Goal: Task Accomplishment & Management: Use online tool/utility

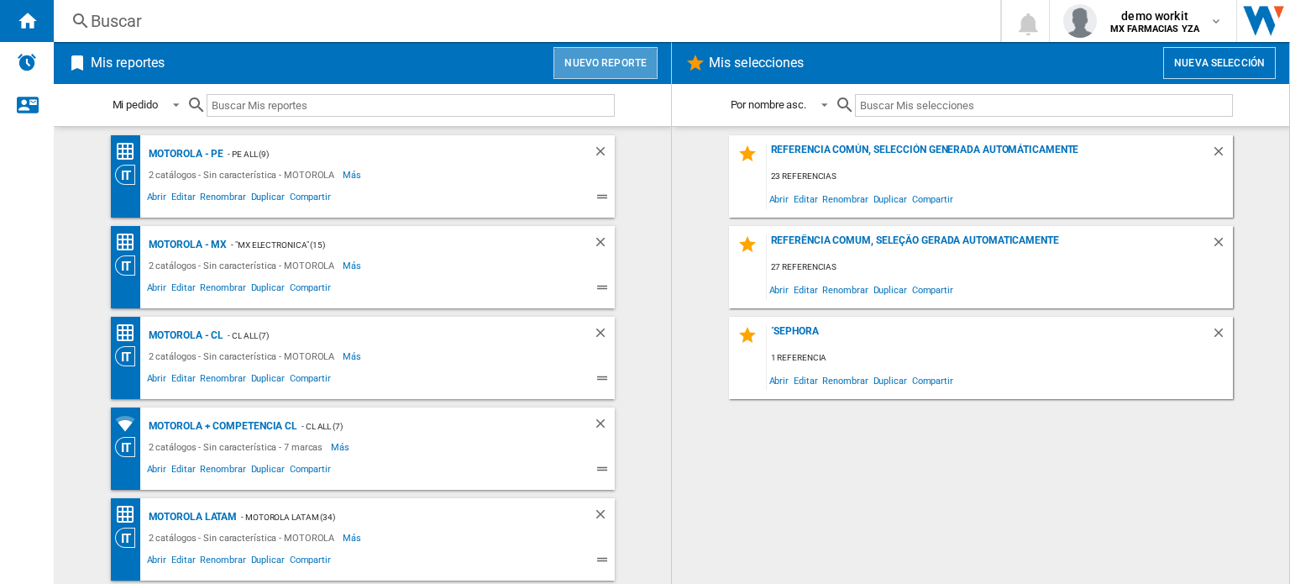
click at [636, 61] on button "Nuevo reporte" at bounding box center [605, 63] width 104 height 32
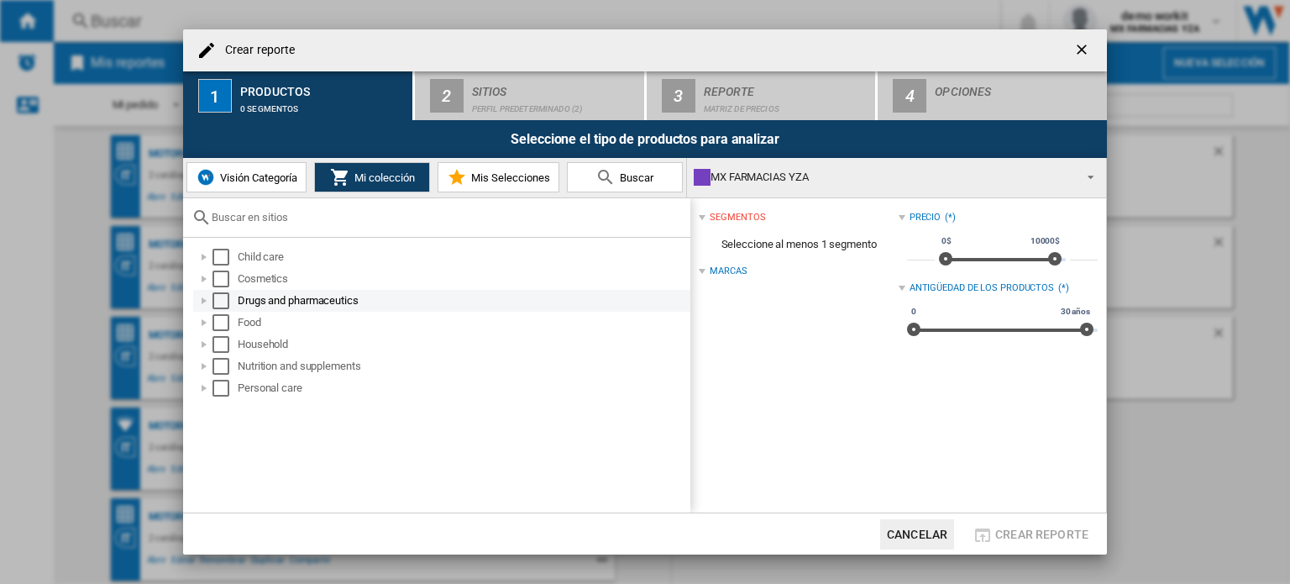
click at [205, 299] on div at bounding box center [204, 300] width 17 height 17
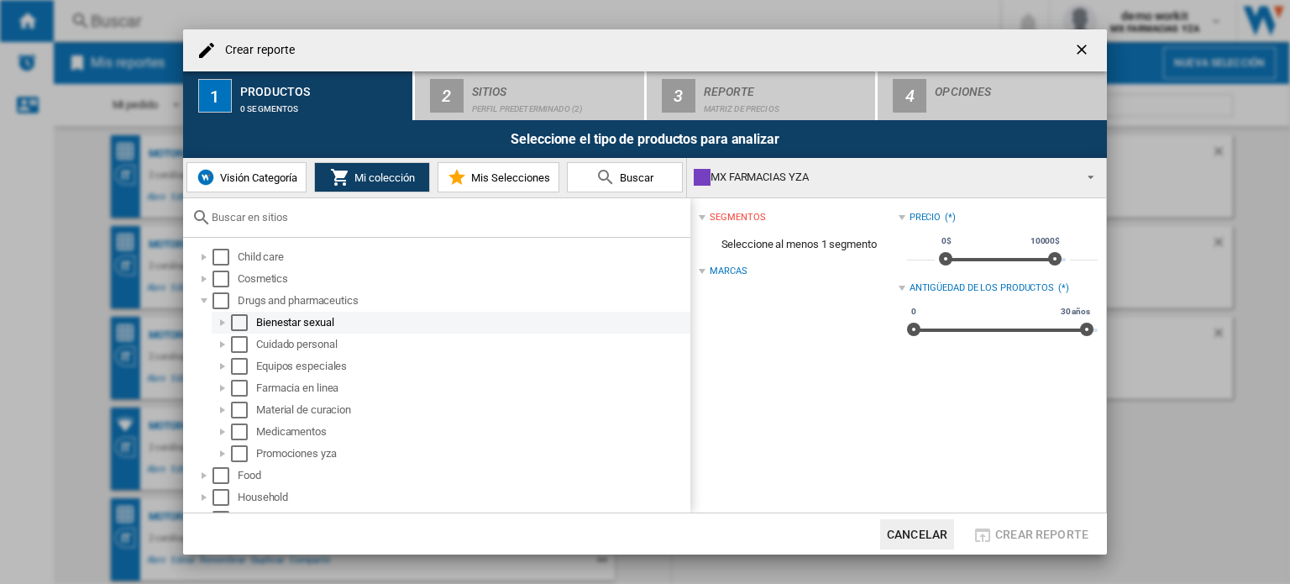
click at [222, 321] on div at bounding box center [222, 322] width 17 height 17
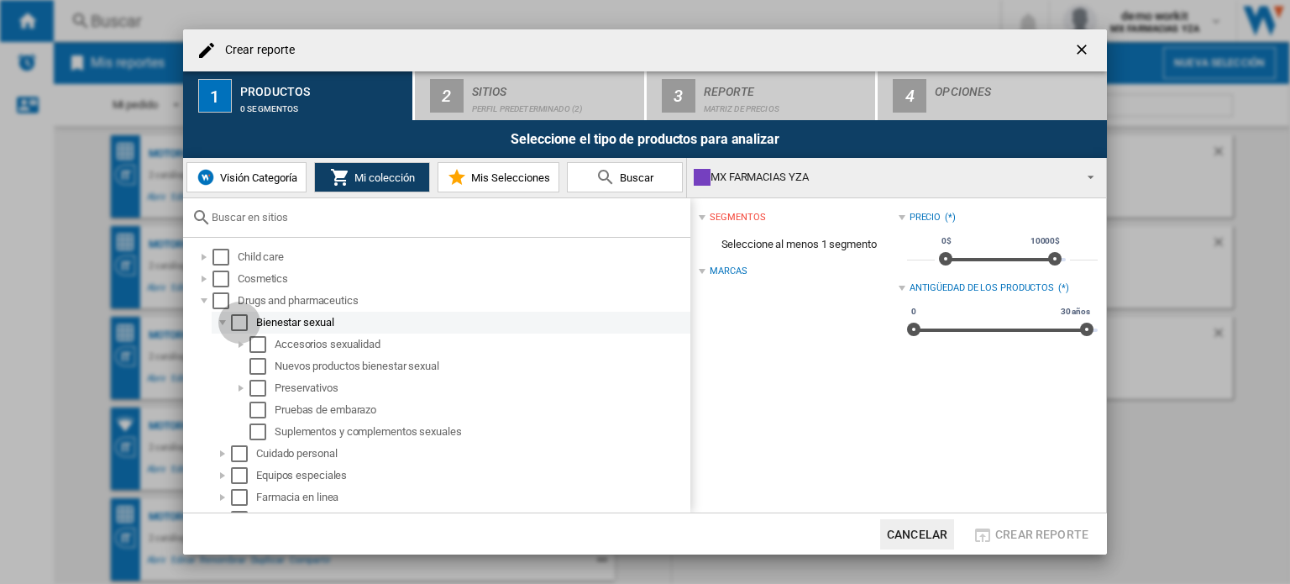
click at [238, 324] on div "Select" at bounding box center [239, 322] width 17 height 17
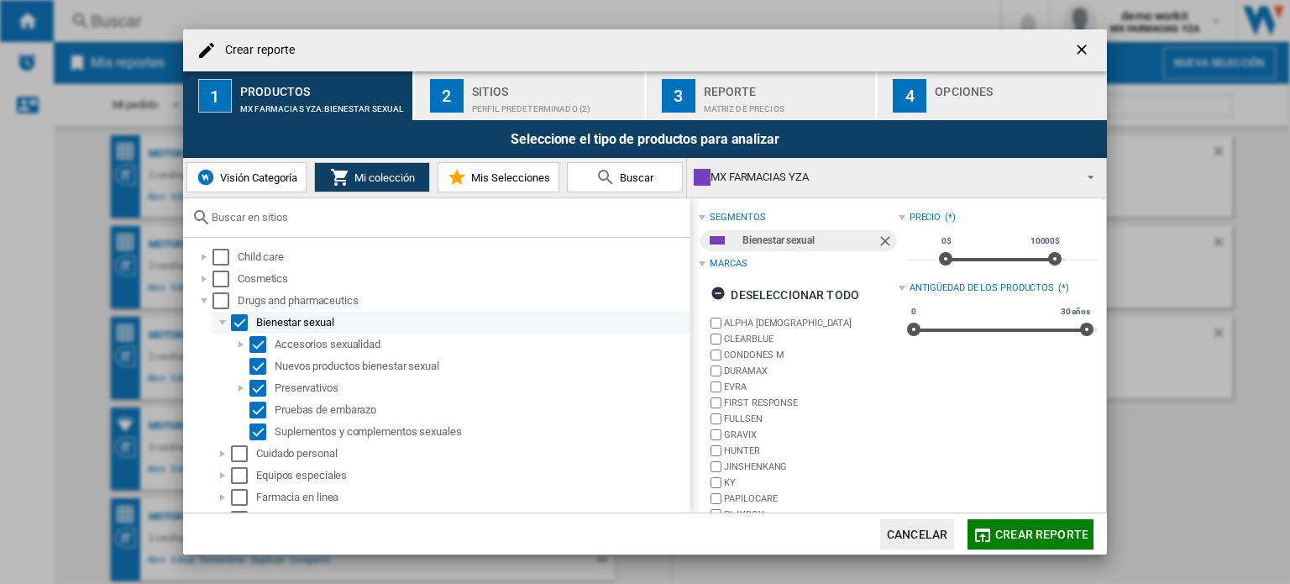
click at [225, 326] on div at bounding box center [222, 322] width 17 height 17
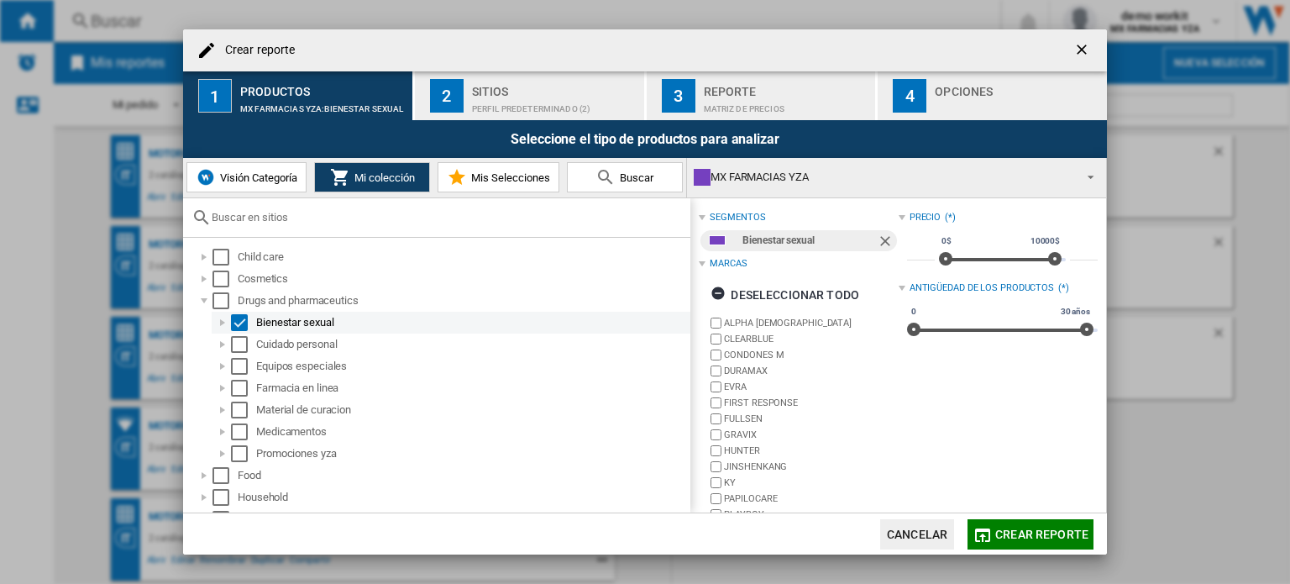
click at [233, 322] on div "Select" at bounding box center [239, 322] width 17 height 17
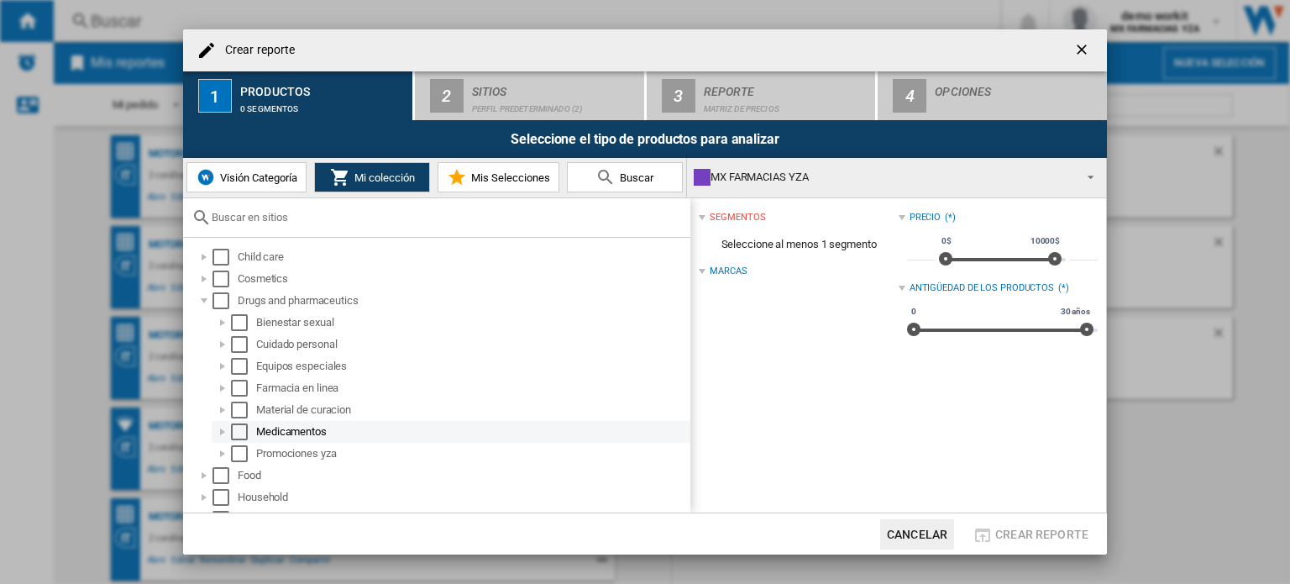
click at [222, 426] on div at bounding box center [222, 431] width 17 height 17
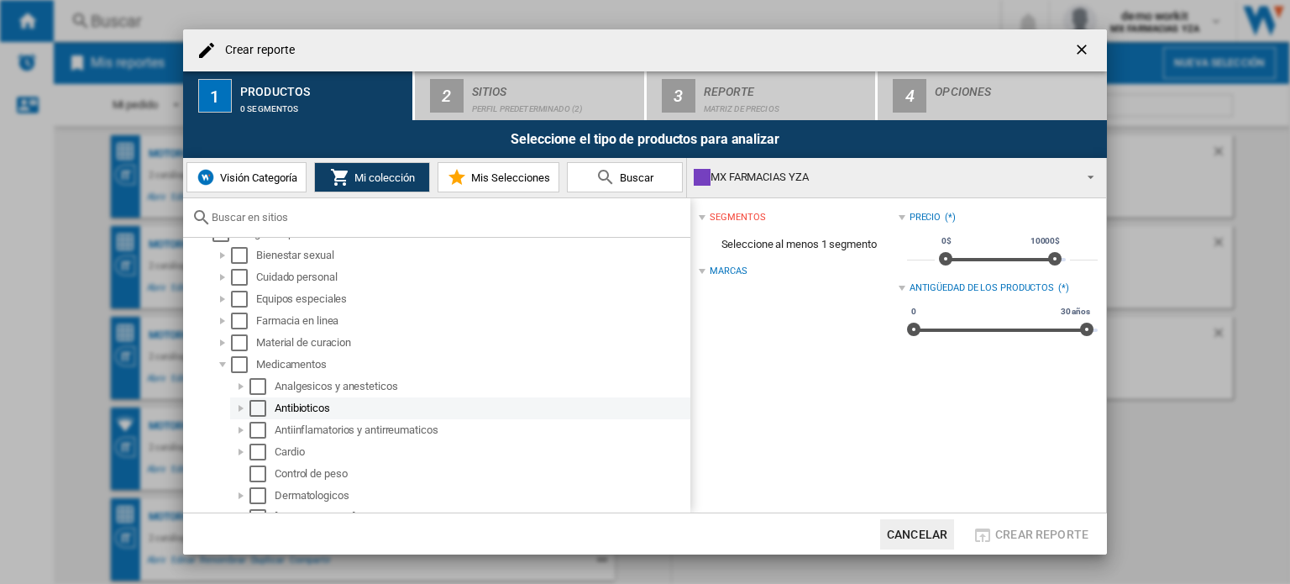
scroll to position [168, 0]
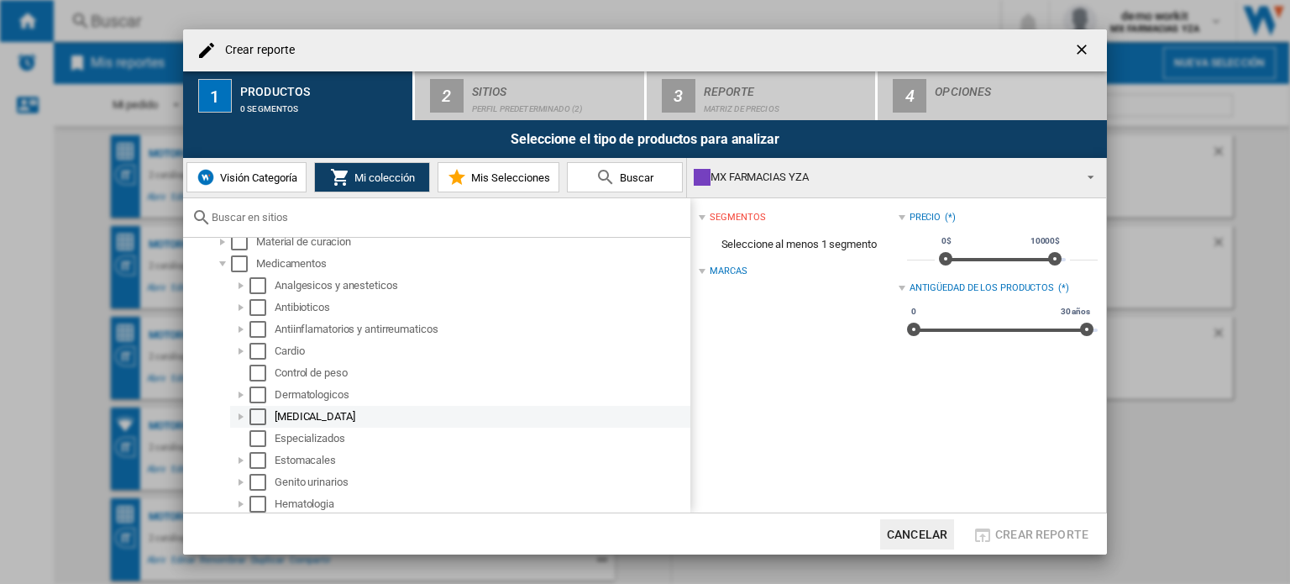
click at [254, 420] on div "Select" at bounding box center [257, 416] width 17 height 17
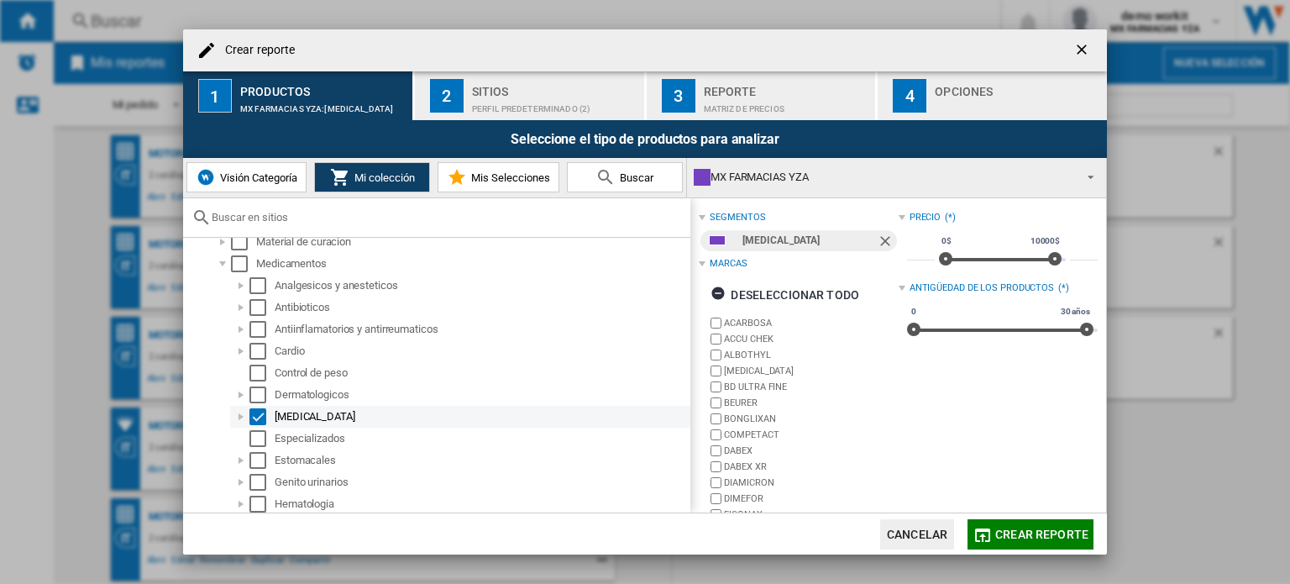
click at [238, 413] on div at bounding box center [241, 416] width 17 height 17
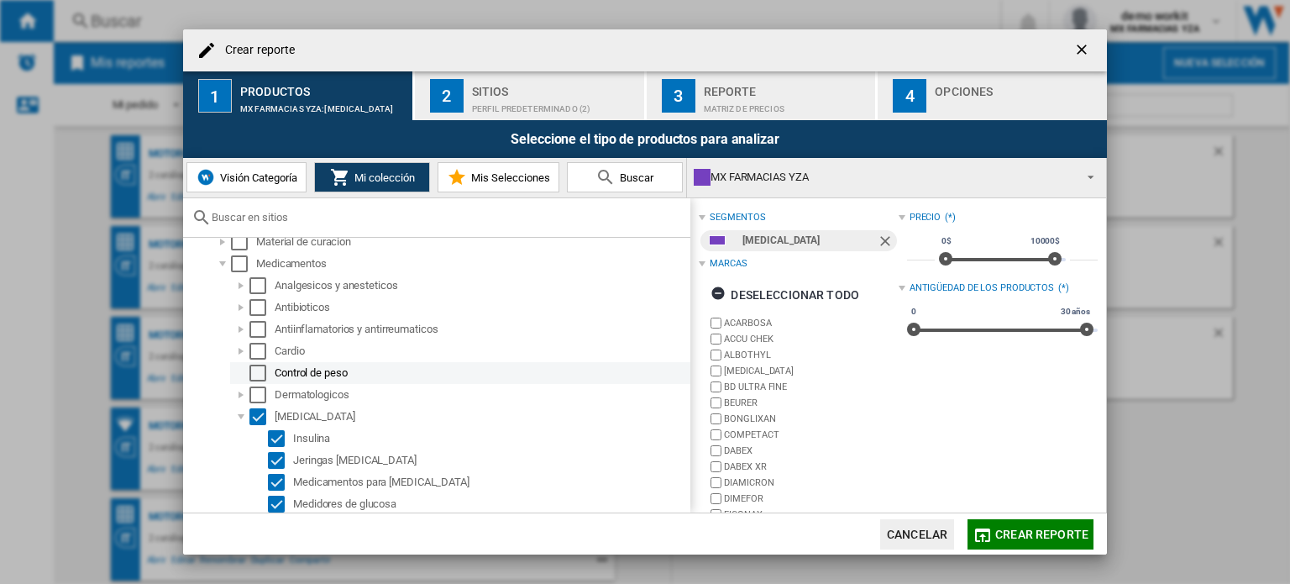
scroll to position [252, 0]
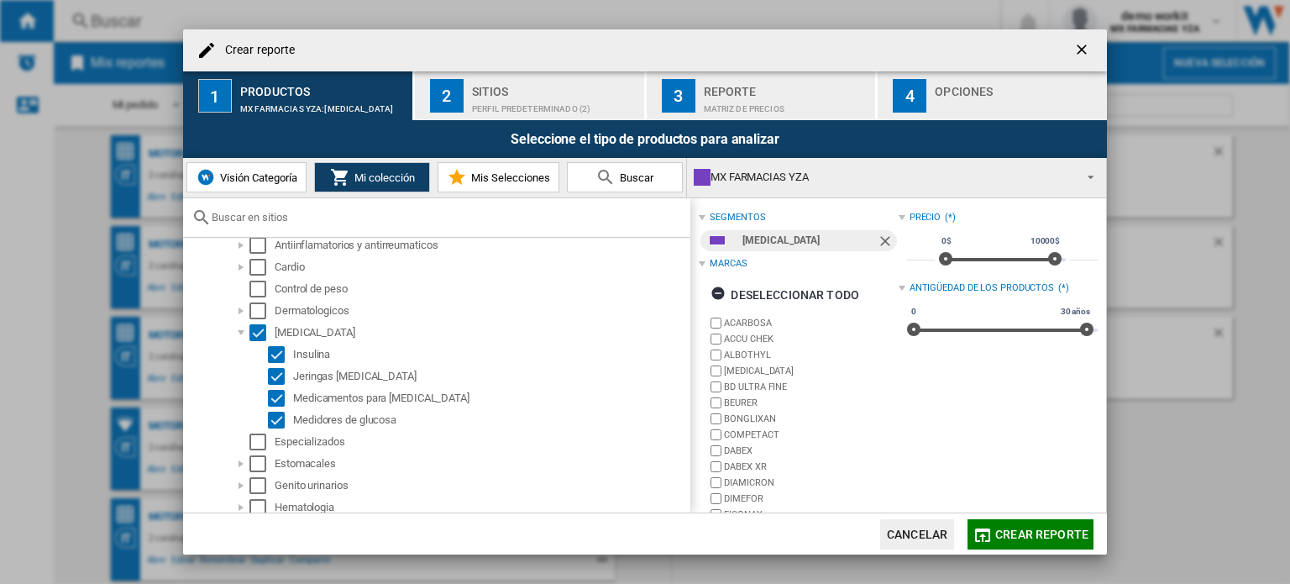
click at [570, 107] on div "Perfil predeterminado (2)" at bounding box center [554, 105] width 165 height 18
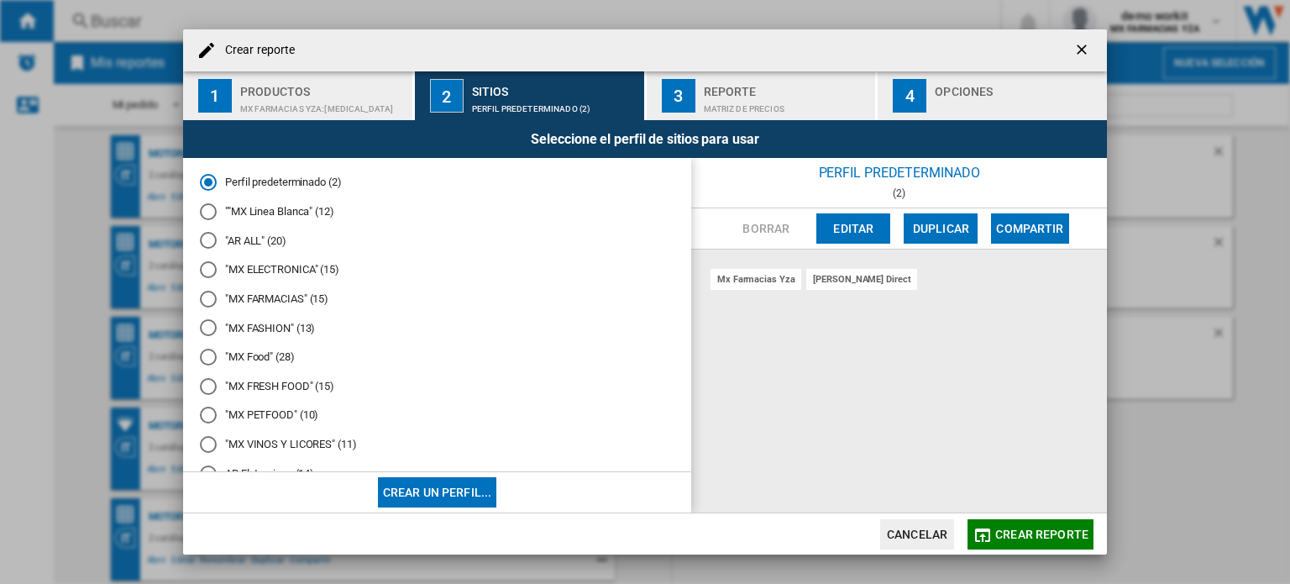
click at [270, 295] on md-radio-button ""MX FARMACIAS" (15)" at bounding box center [437, 298] width 474 height 16
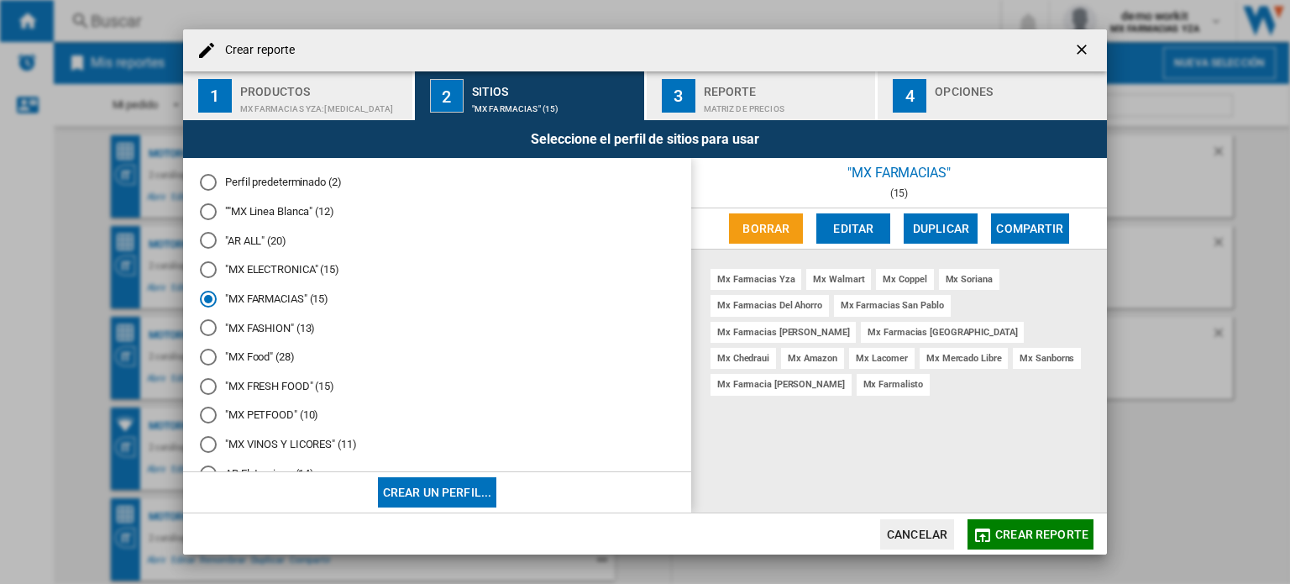
click at [1025, 532] on span "Crear reporte" at bounding box center [1041, 533] width 93 height 13
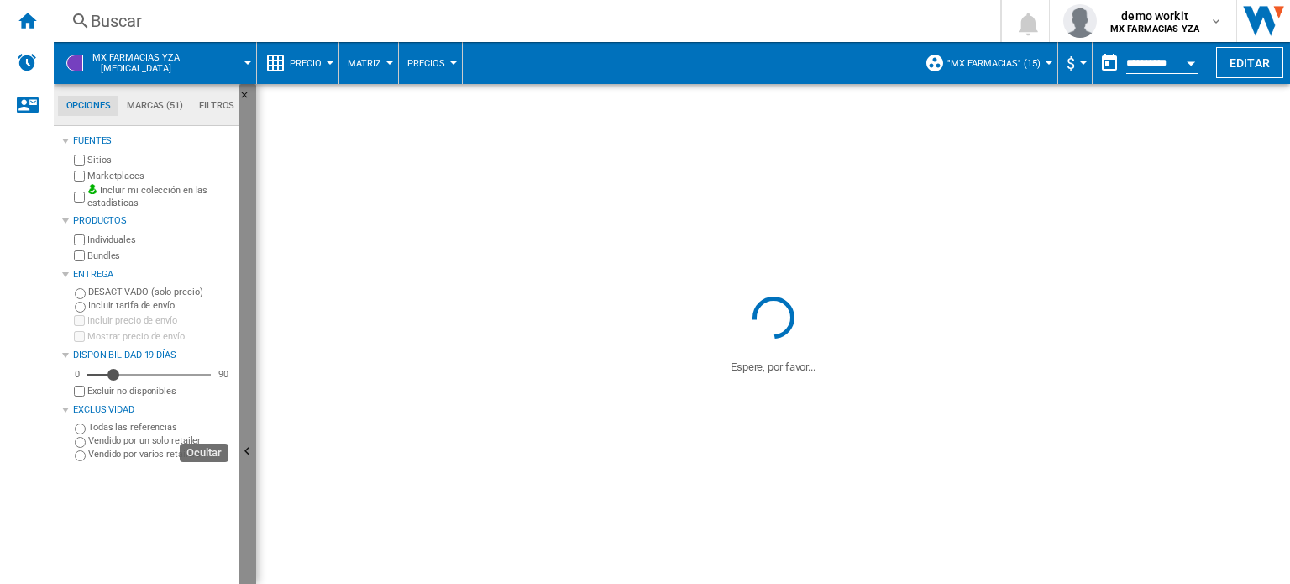
click at [249, 456] on ng-md-icon "Ocultar" at bounding box center [249, 453] width 20 height 20
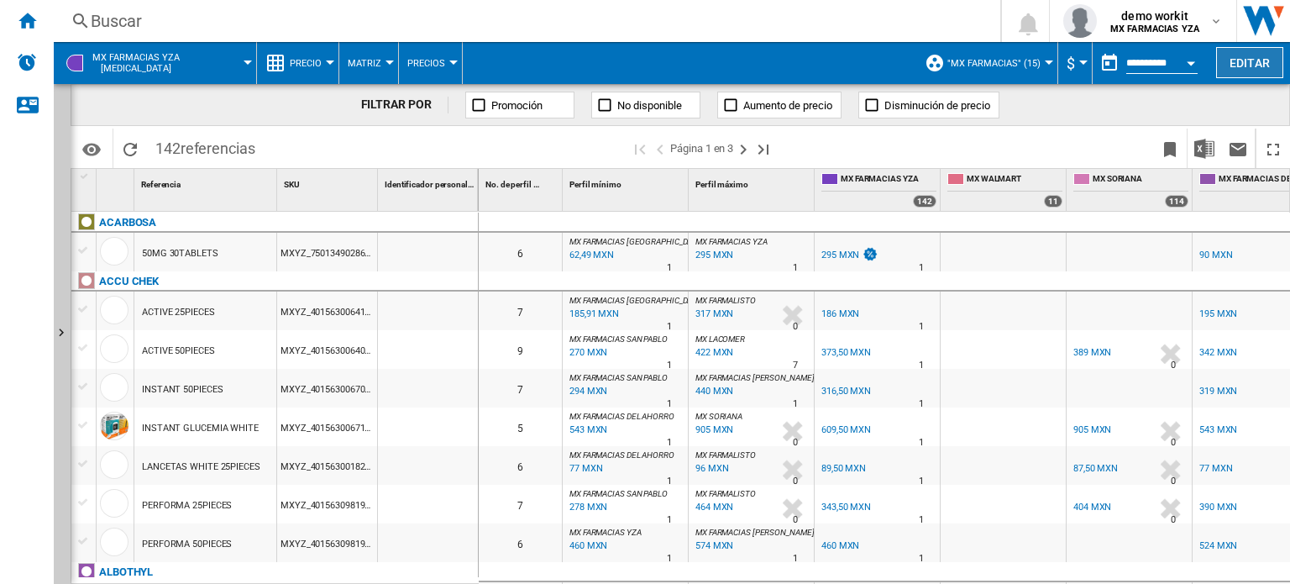
click at [1253, 70] on button "Editar" at bounding box center [1249, 62] width 67 height 31
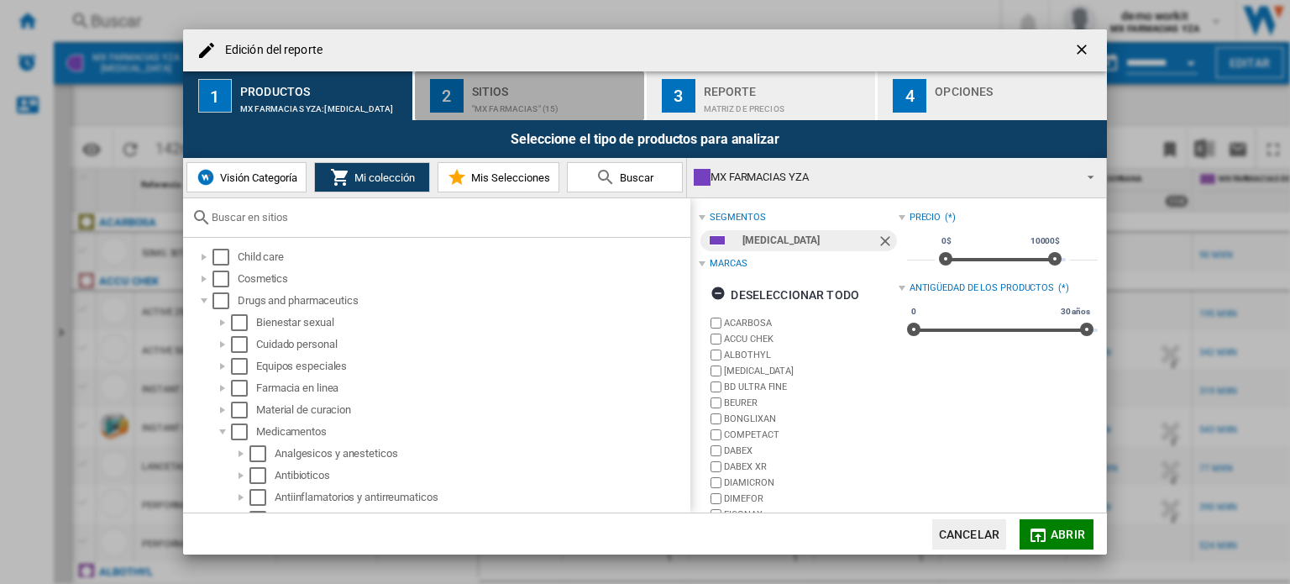
click at [552, 94] on div "Sitios" at bounding box center [554, 87] width 165 height 18
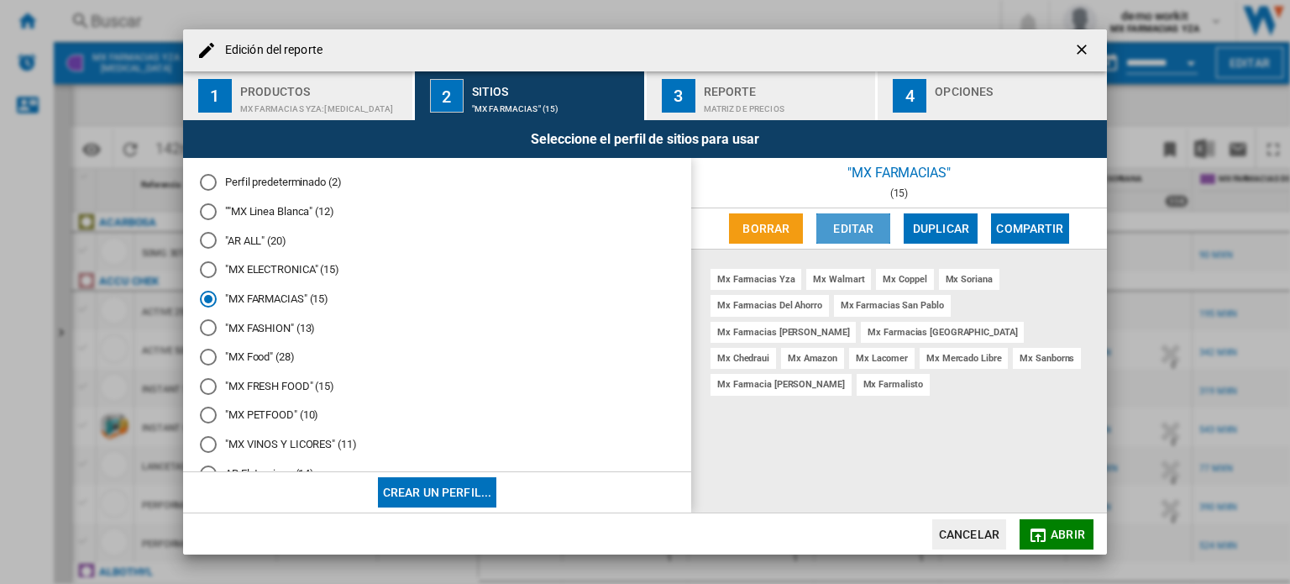
click at [877, 224] on button "Editar" at bounding box center [853, 228] width 74 height 30
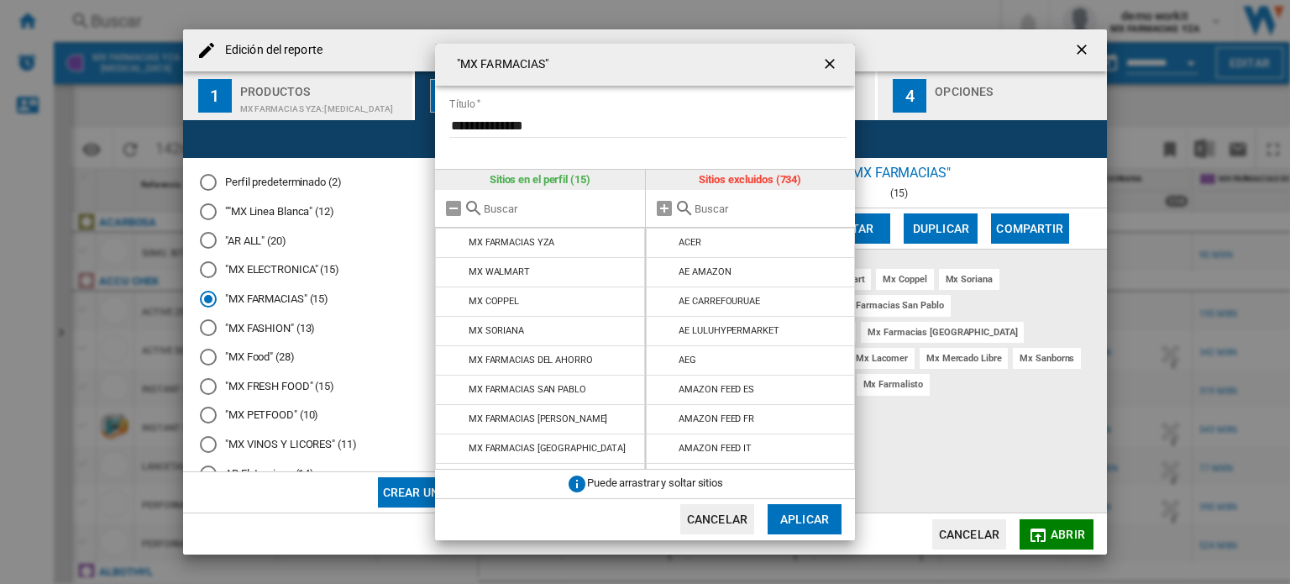
click at [731, 206] on input "text" at bounding box center [770, 208] width 153 height 13
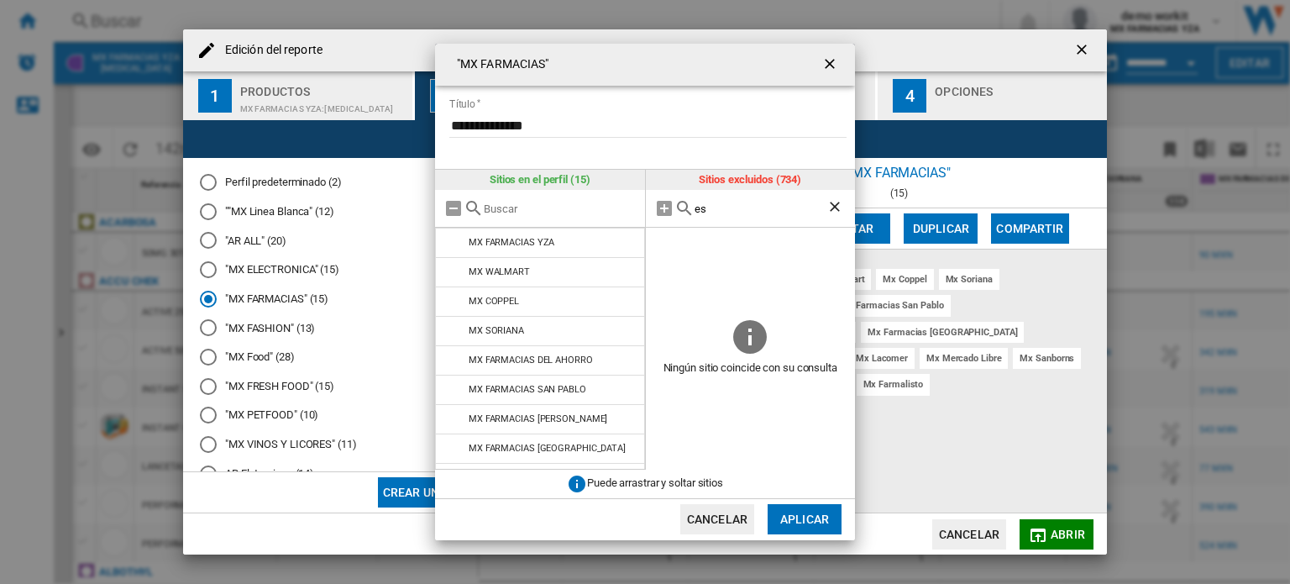
type input "e"
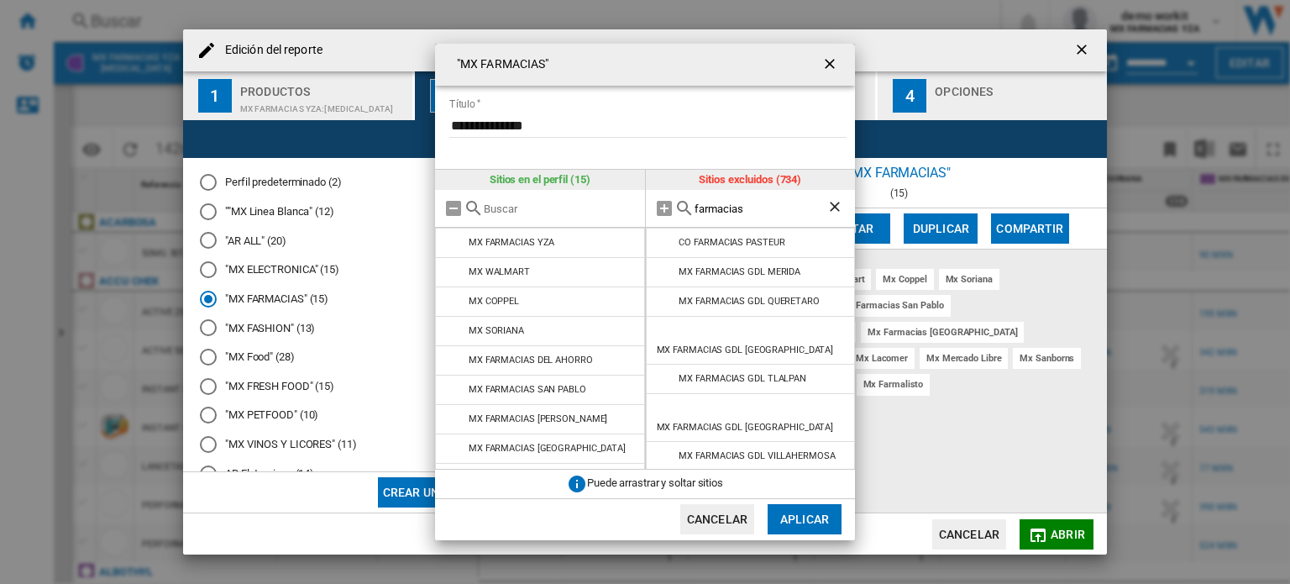
type input "farmacias"
click at [827, 63] on ng-md-icon "getI18NText('BUTTONS.CLOSE_DIALOG')" at bounding box center [831, 65] width 20 height 20
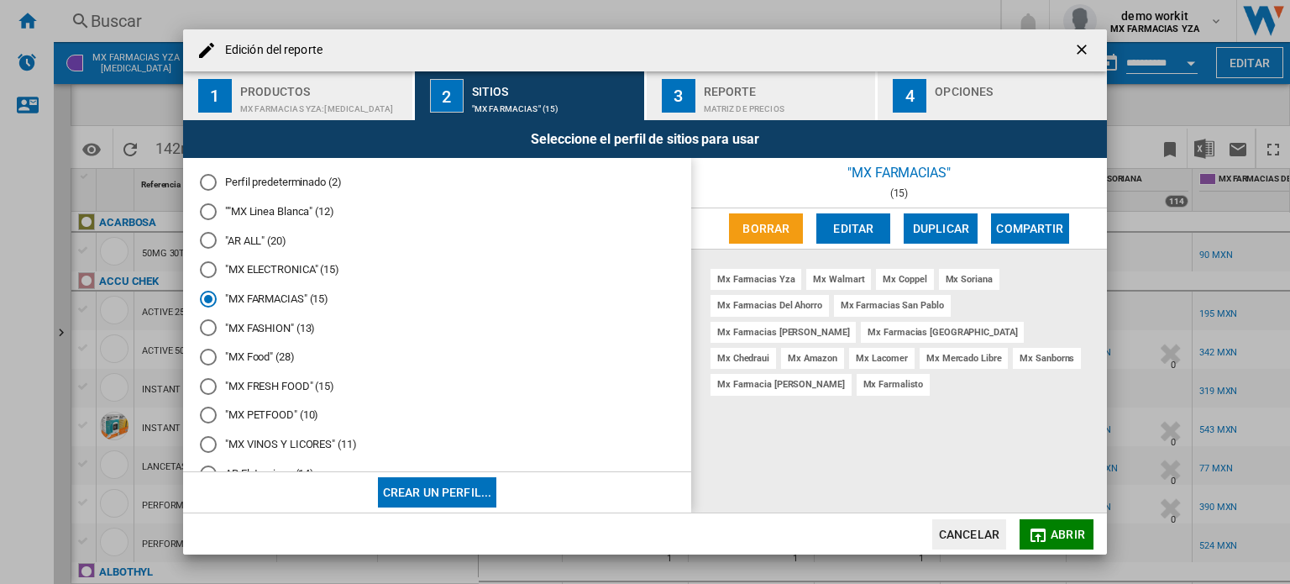
click at [317, 92] on div "Productos" at bounding box center [322, 87] width 165 height 18
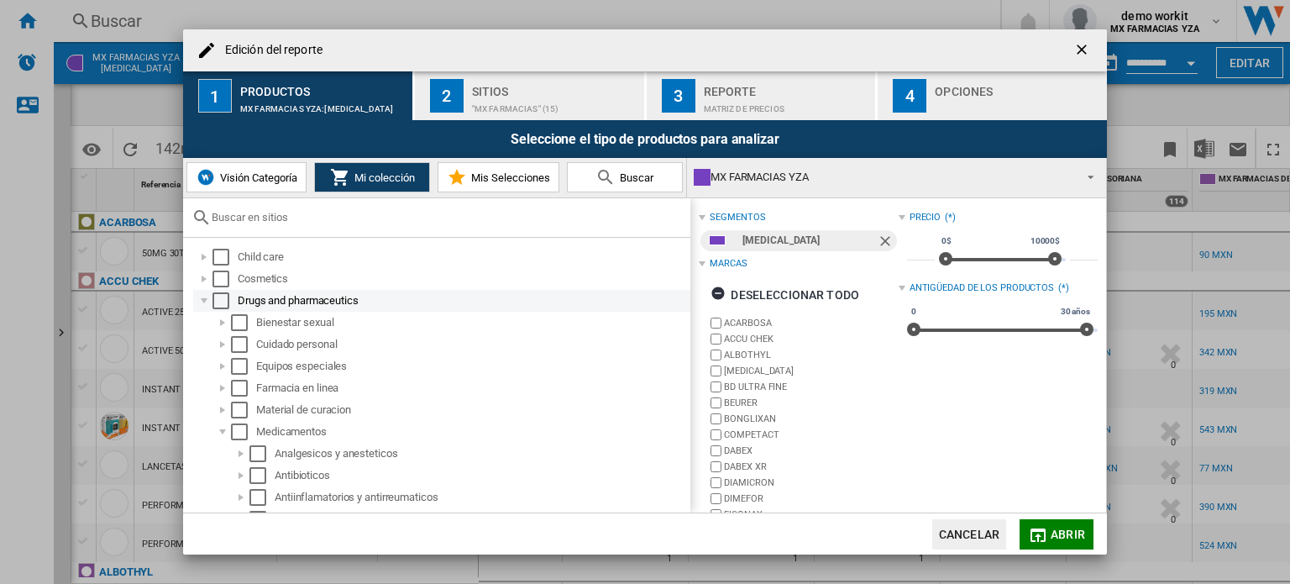
click at [204, 298] on div "Edición del ..." at bounding box center [204, 300] width 17 height 17
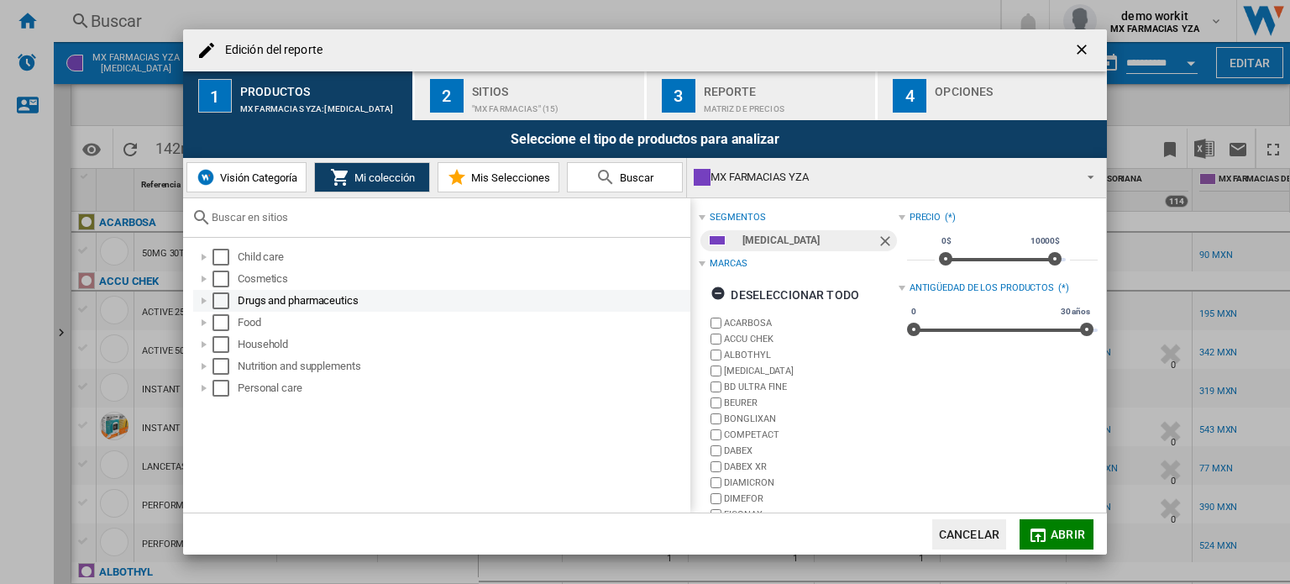
click at [201, 301] on div "Edición del ..." at bounding box center [204, 300] width 17 height 17
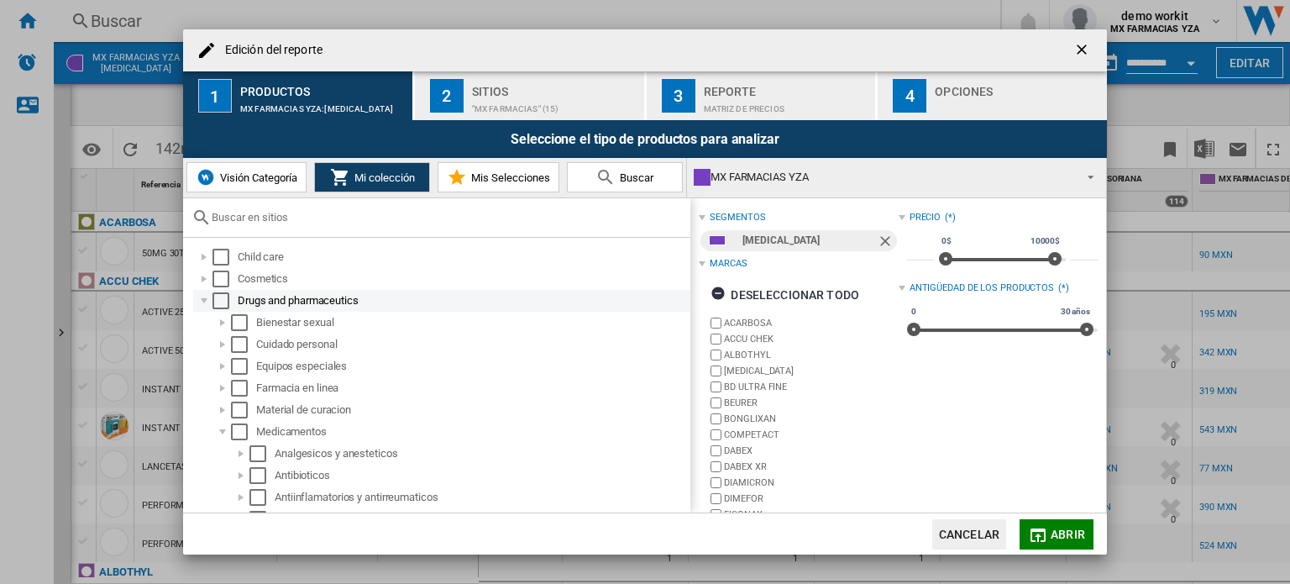
click at [207, 301] on div "Edición del ..." at bounding box center [204, 300] width 17 height 17
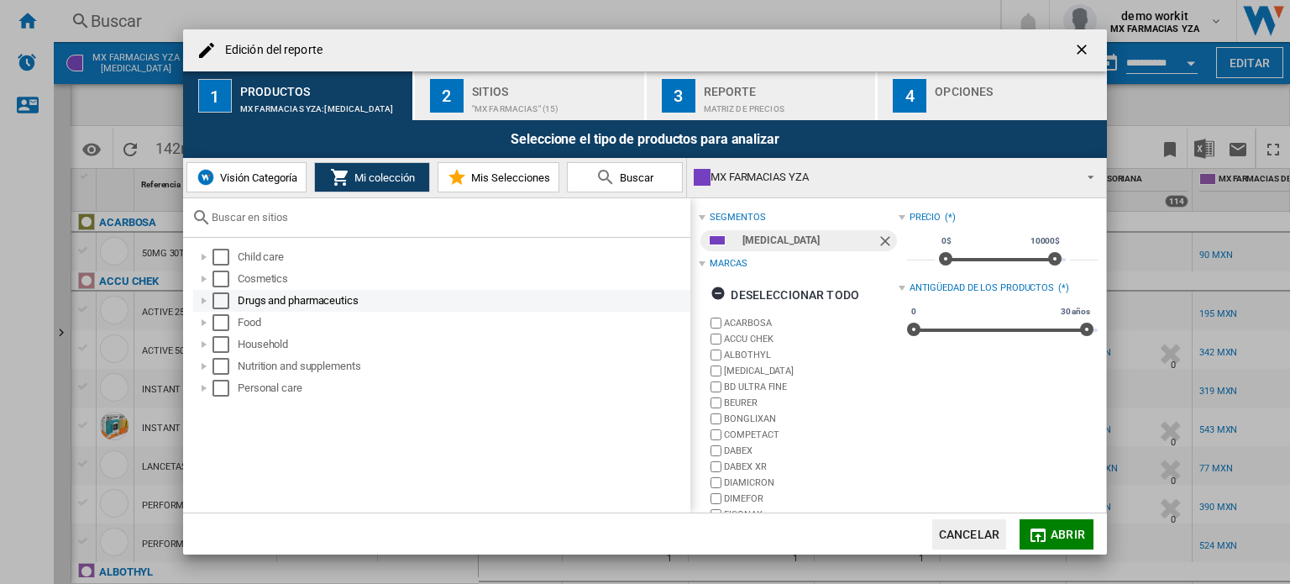
click at [205, 300] on div "Edición del ..." at bounding box center [204, 300] width 17 height 17
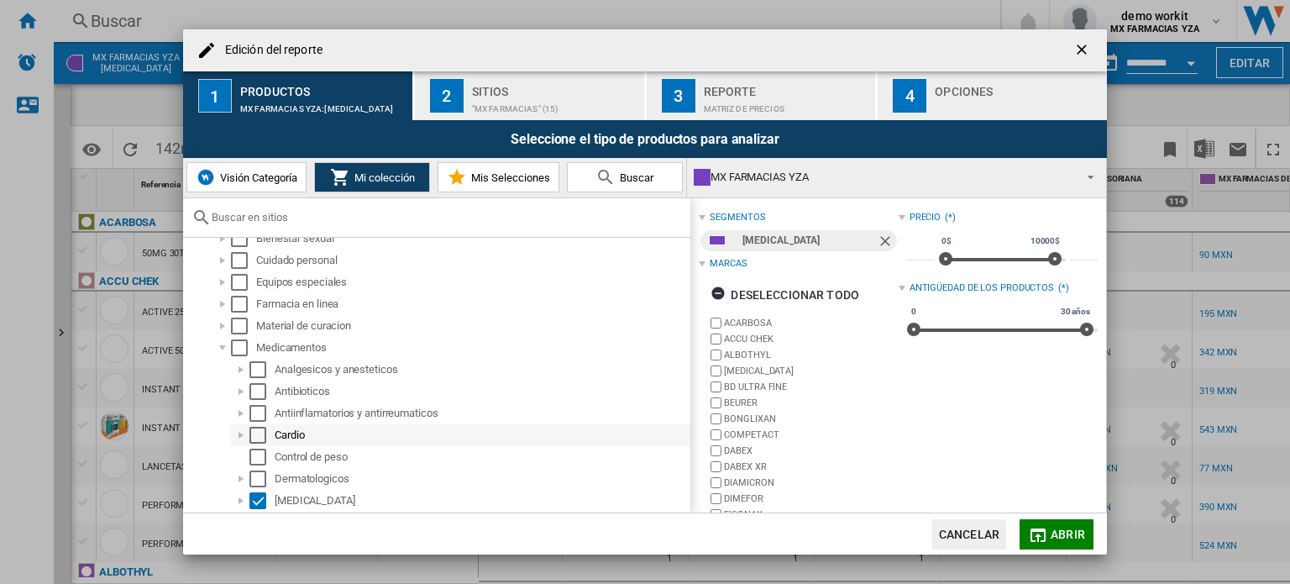
scroll to position [168, 0]
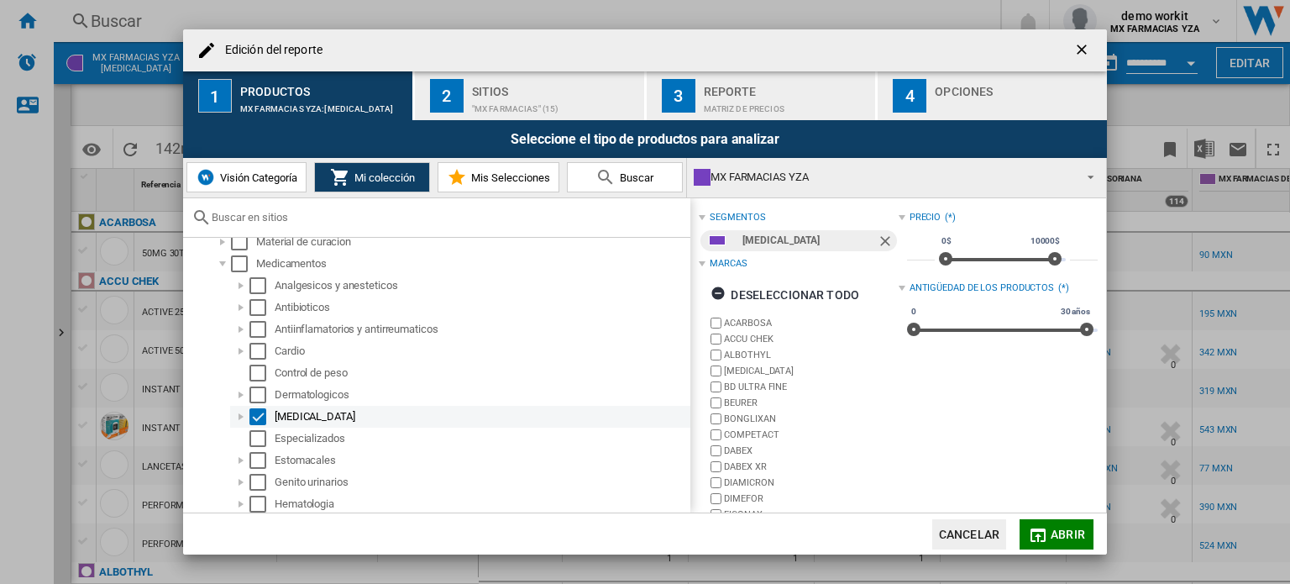
click at [243, 415] on div "Edición del ..." at bounding box center [241, 416] width 17 height 17
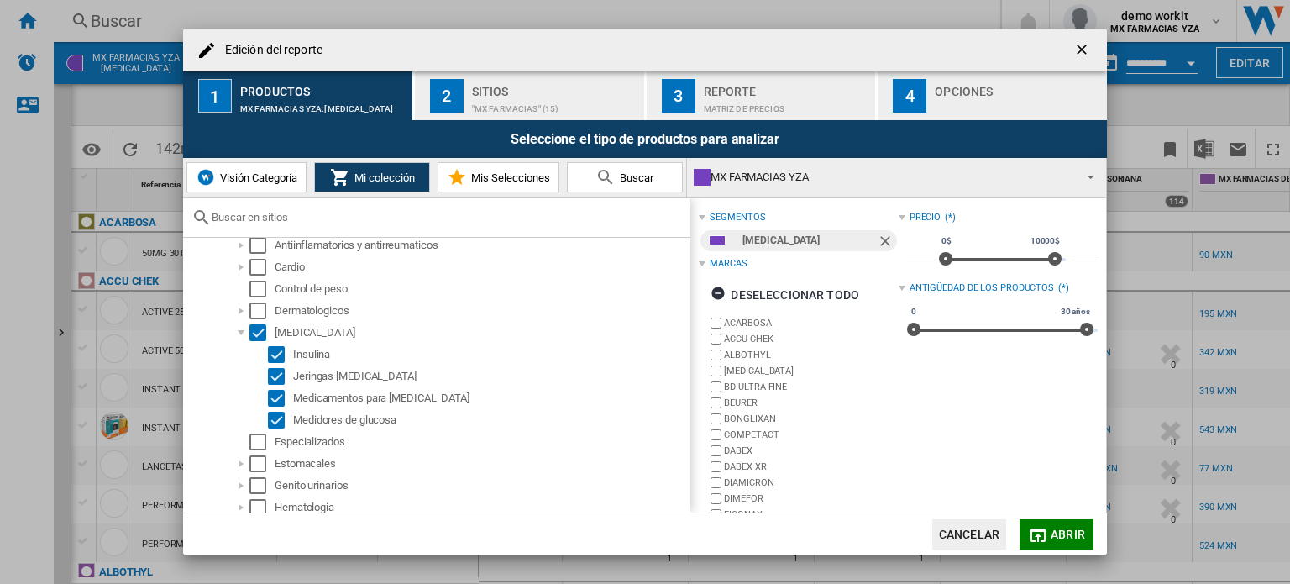
scroll to position [77, 0]
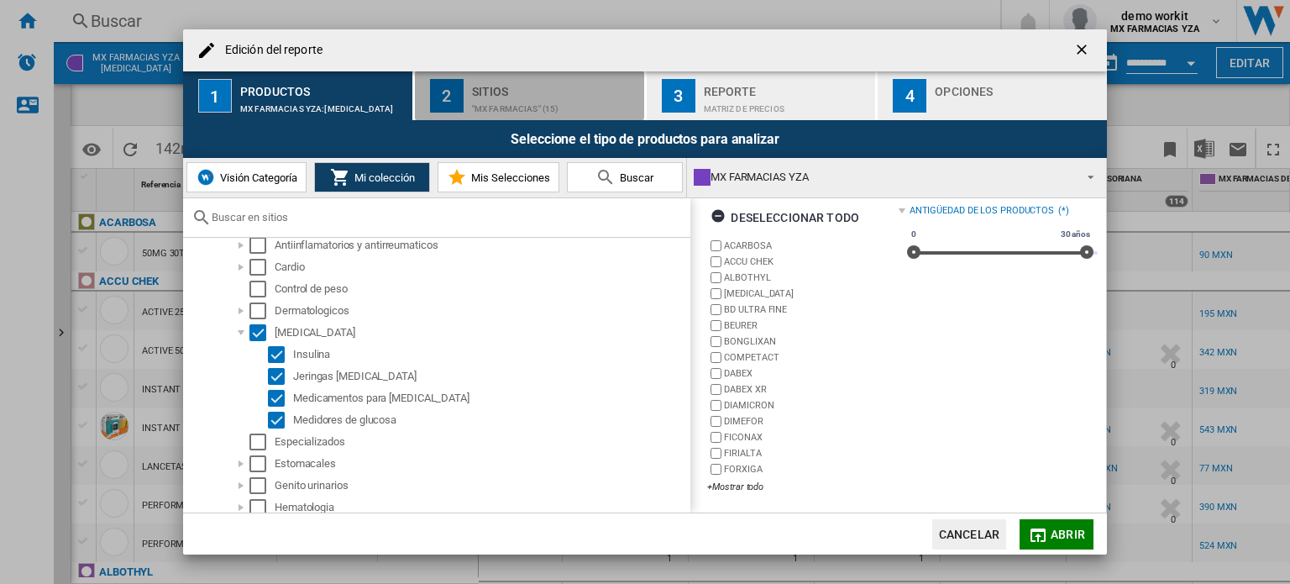
click at [506, 87] on div "Sitios" at bounding box center [554, 87] width 165 height 18
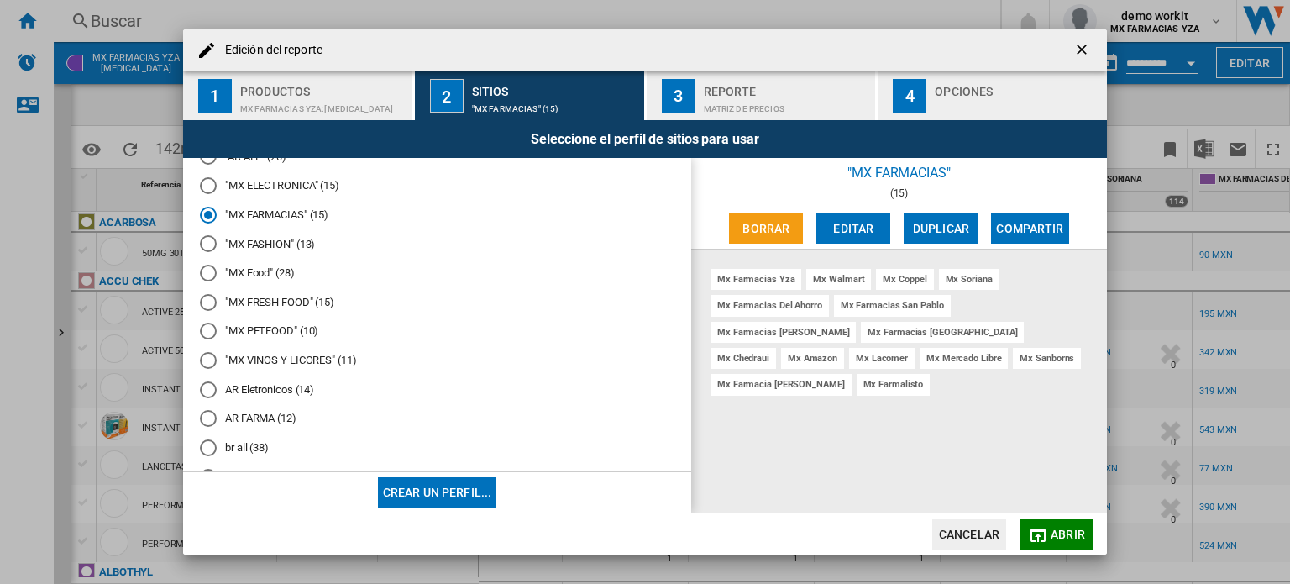
scroll to position [0, 0]
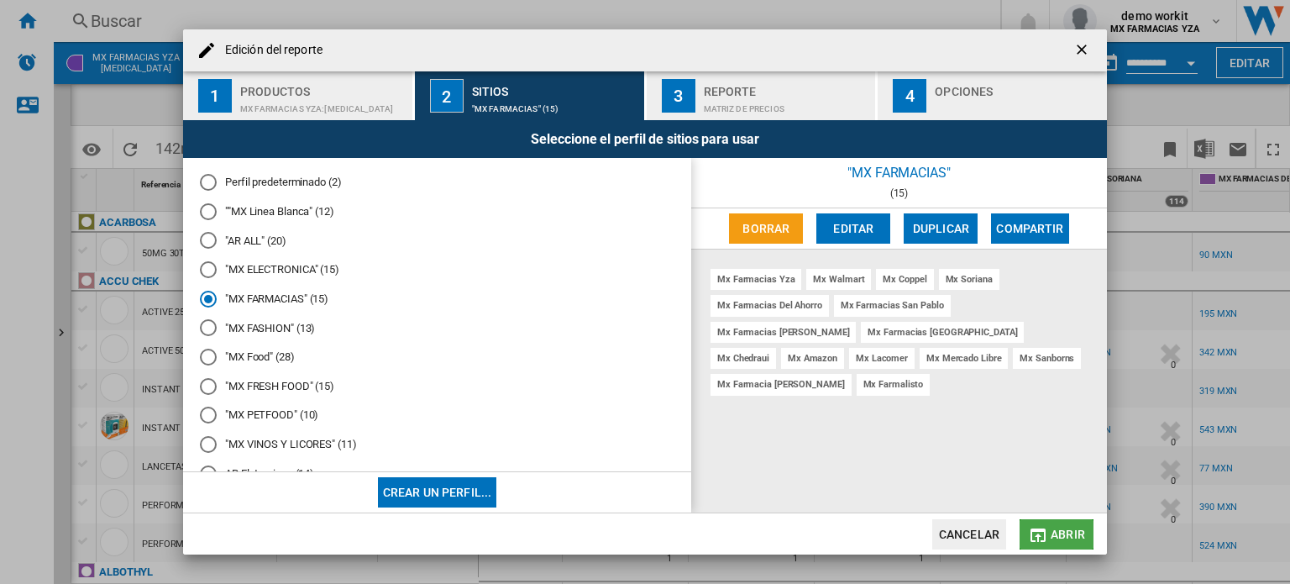
click at [1067, 532] on span "Abrir" at bounding box center [1067, 533] width 34 height 13
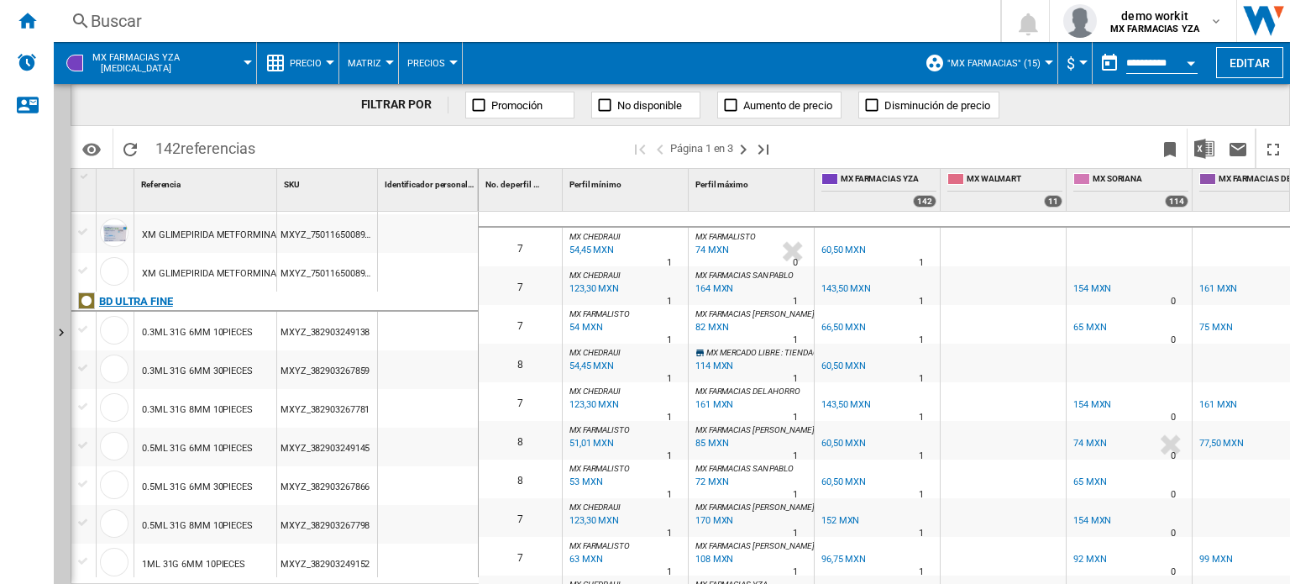
scroll to position [588, 0]
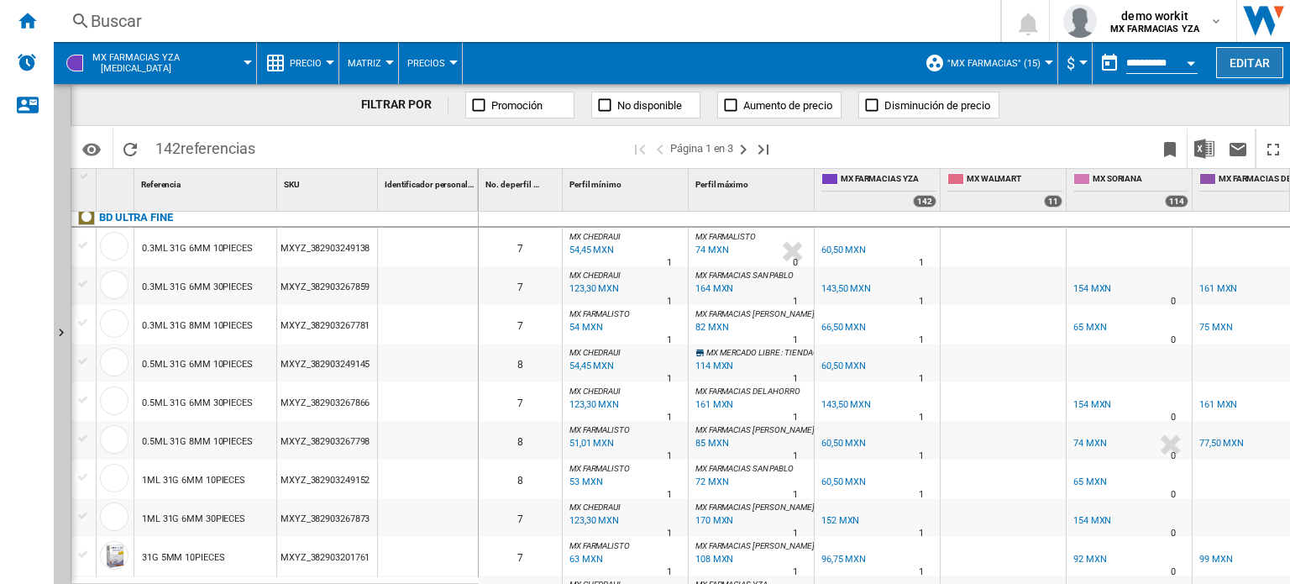
click at [1244, 60] on button "Editar" at bounding box center [1249, 62] width 67 height 31
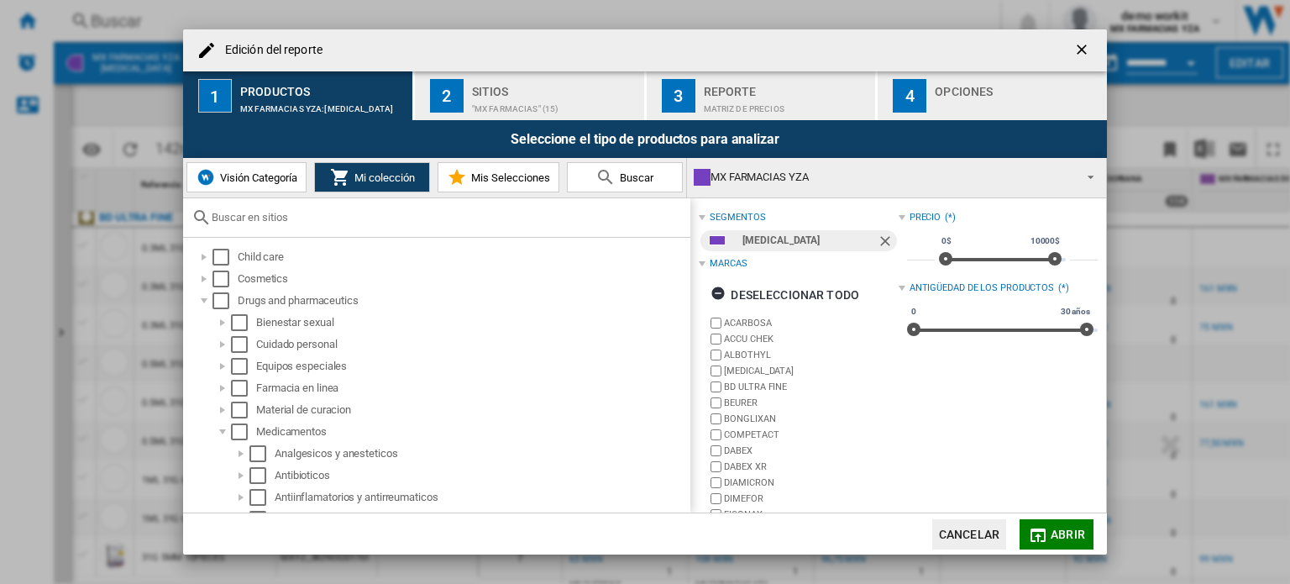
scroll to position [77, 0]
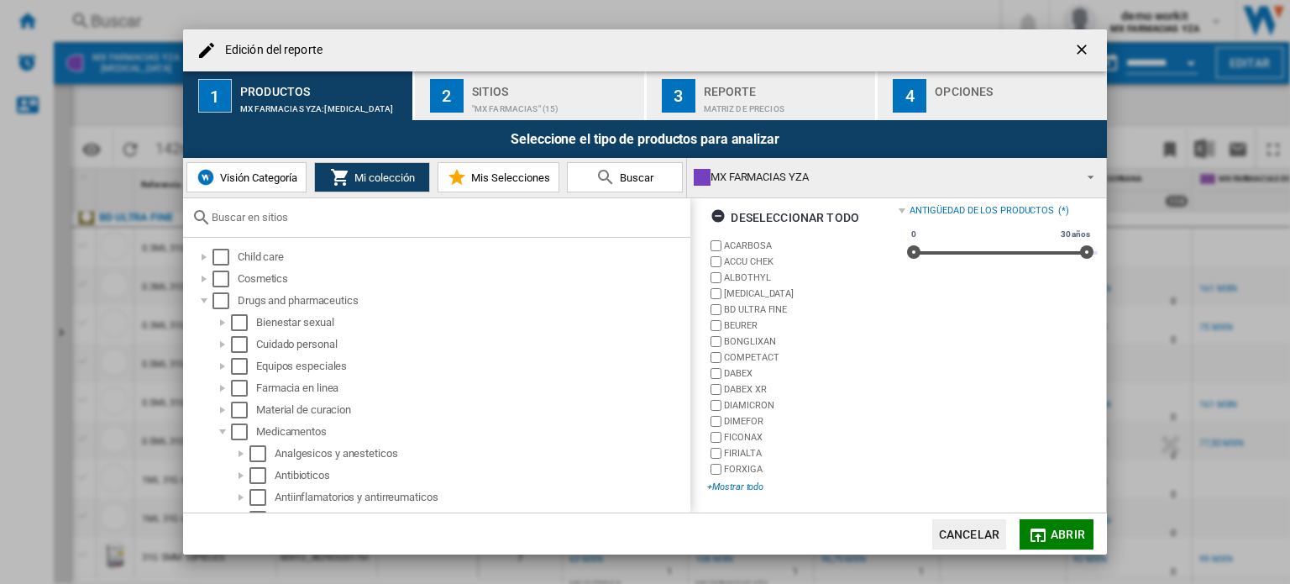
click at [751, 488] on div "+Mostrar todo" at bounding box center [802, 486] width 191 height 13
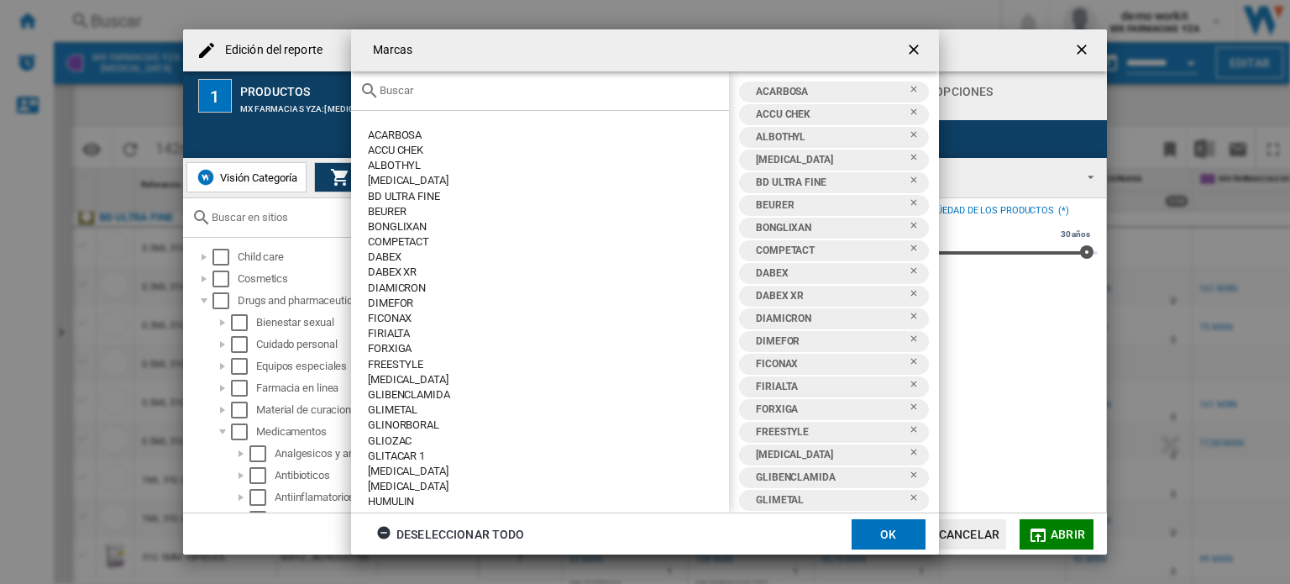
click at [409, 527] on div "Deseleccionar todo" at bounding box center [450, 534] width 149 height 30
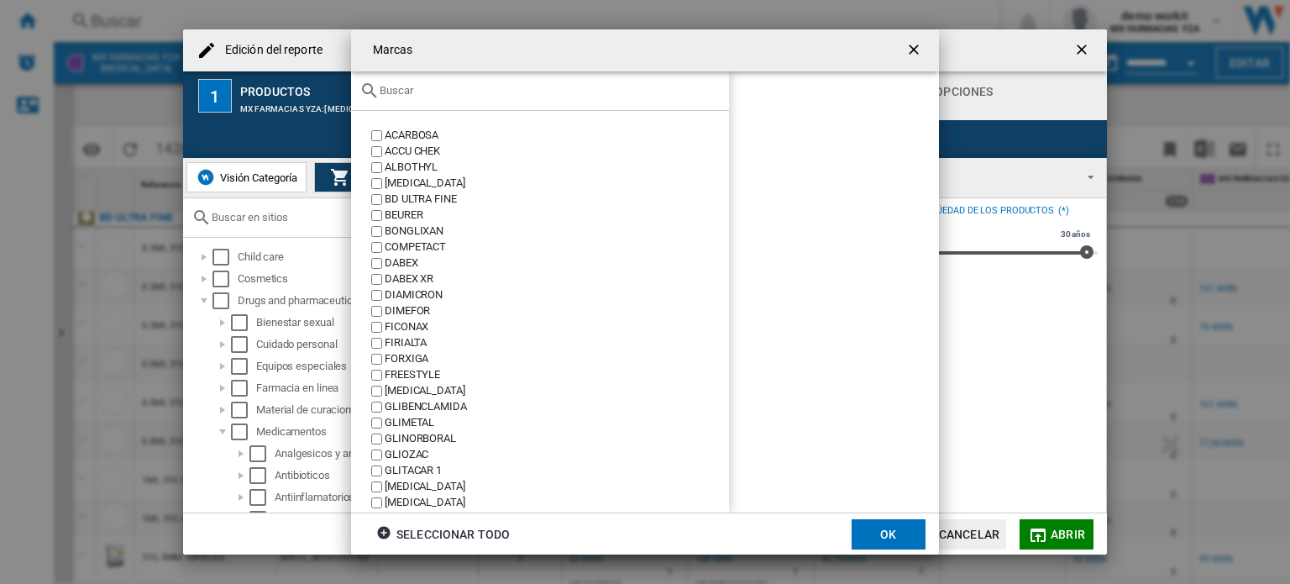
click at [460, 94] on input "text" at bounding box center [549, 90] width 341 height 13
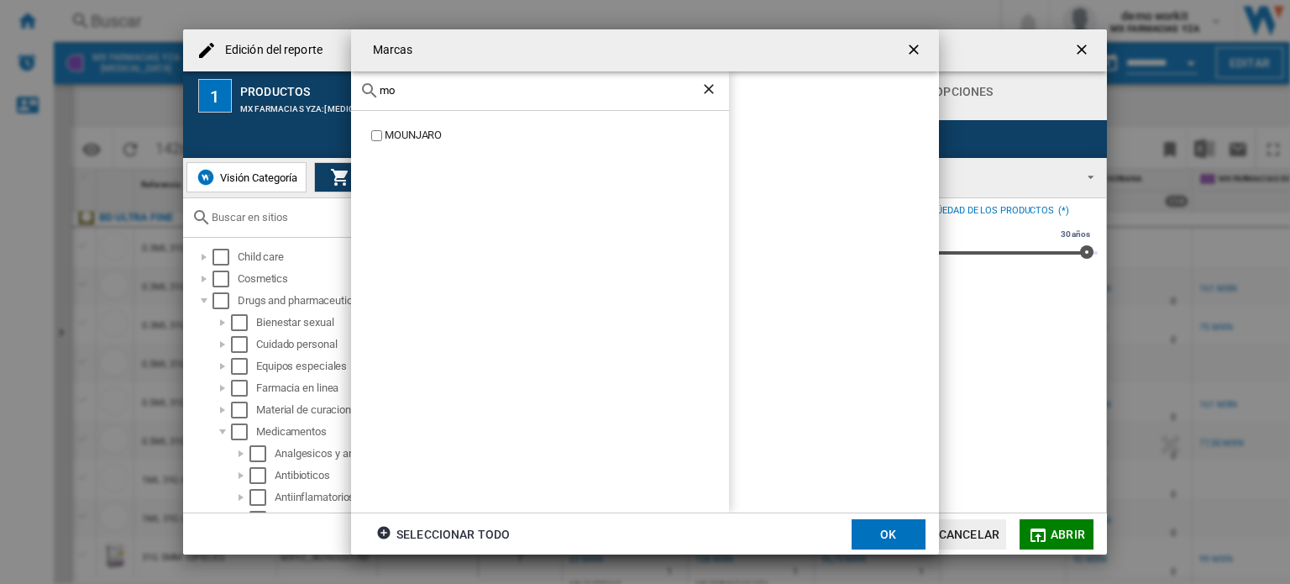
type input "mo"
click at [870, 531] on button "OK" at bounding box center [888, 534] width 74 height 30
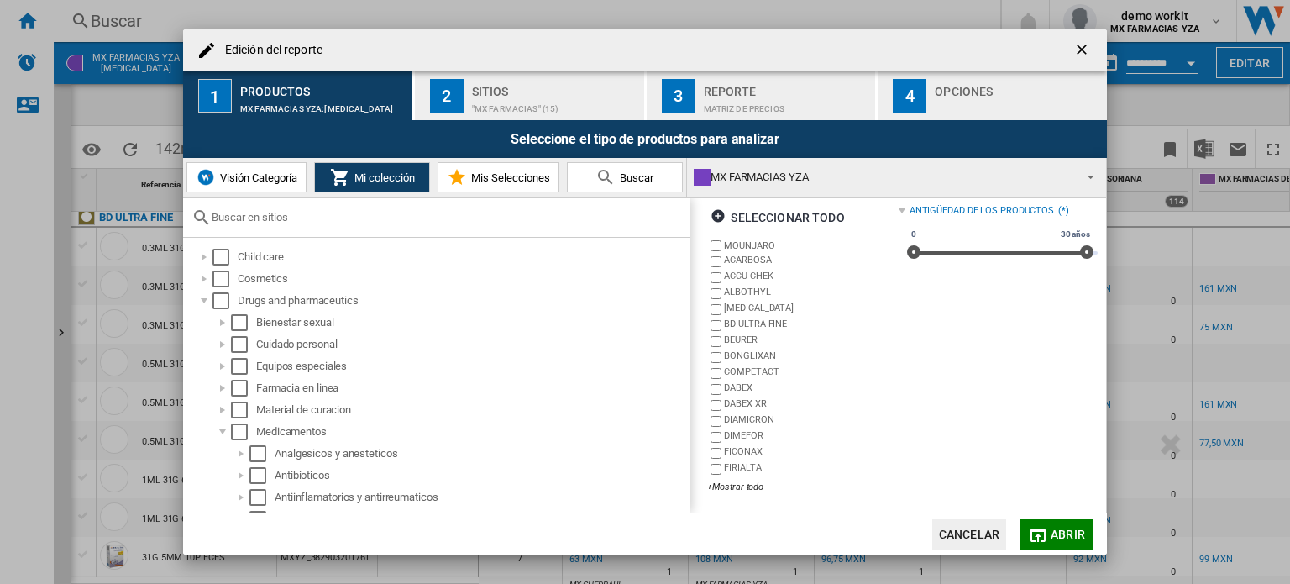
click at [1070, 532] on span "Abrir" at bounding box center [1067, 533] width 34 height 13
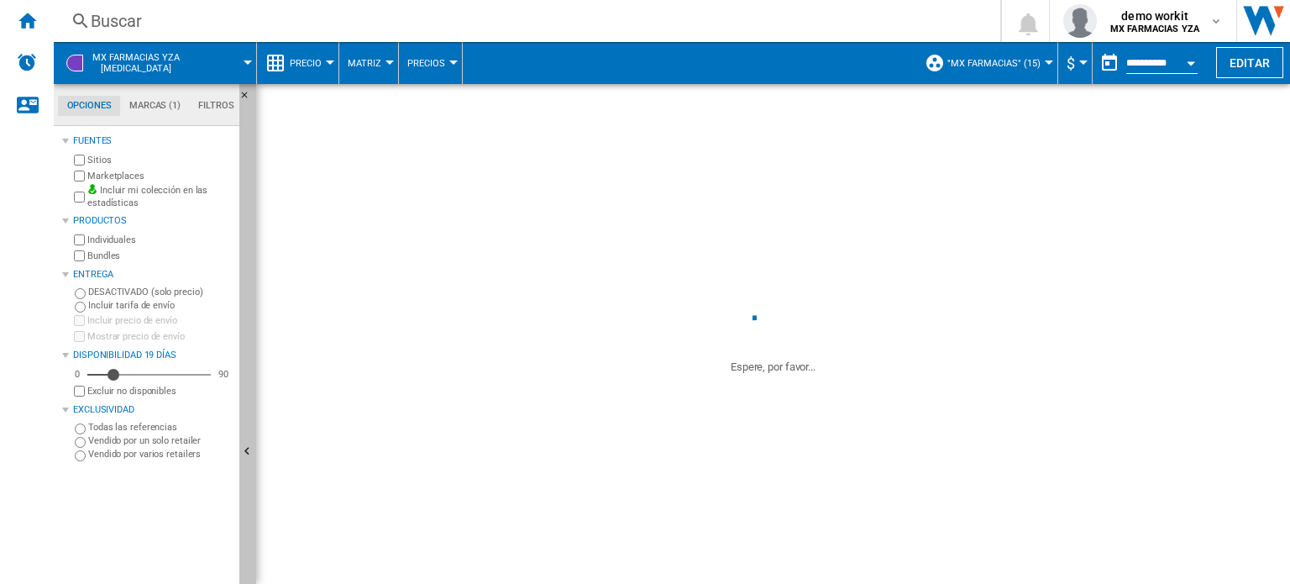
click at [246, 419] on button "Ocultar" at bounding box center [247, 452] width 17 height 736
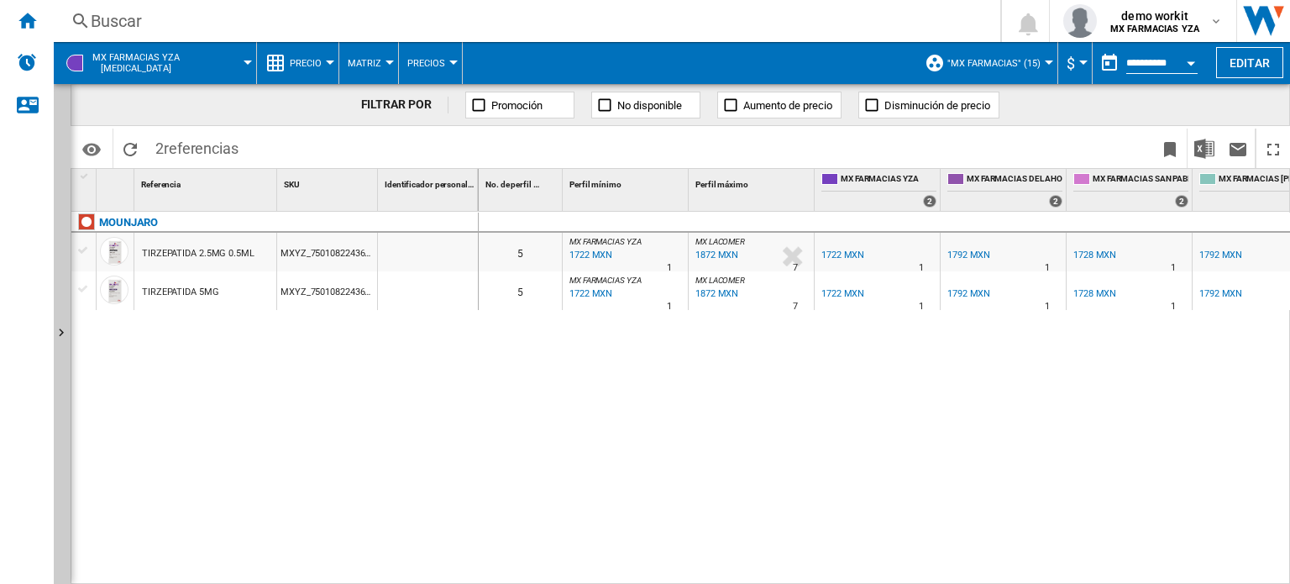
click at [724, 253] on div "1872 MXN" at bounding box center [715, 255] width 45 height 17
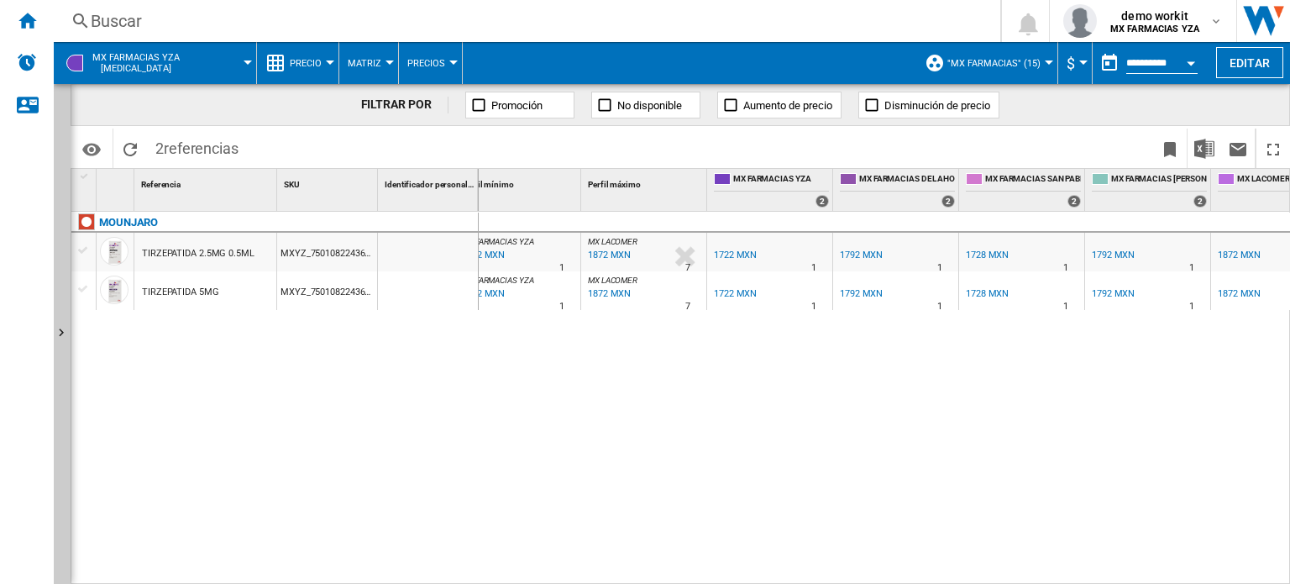
scroll to position [0, 154]
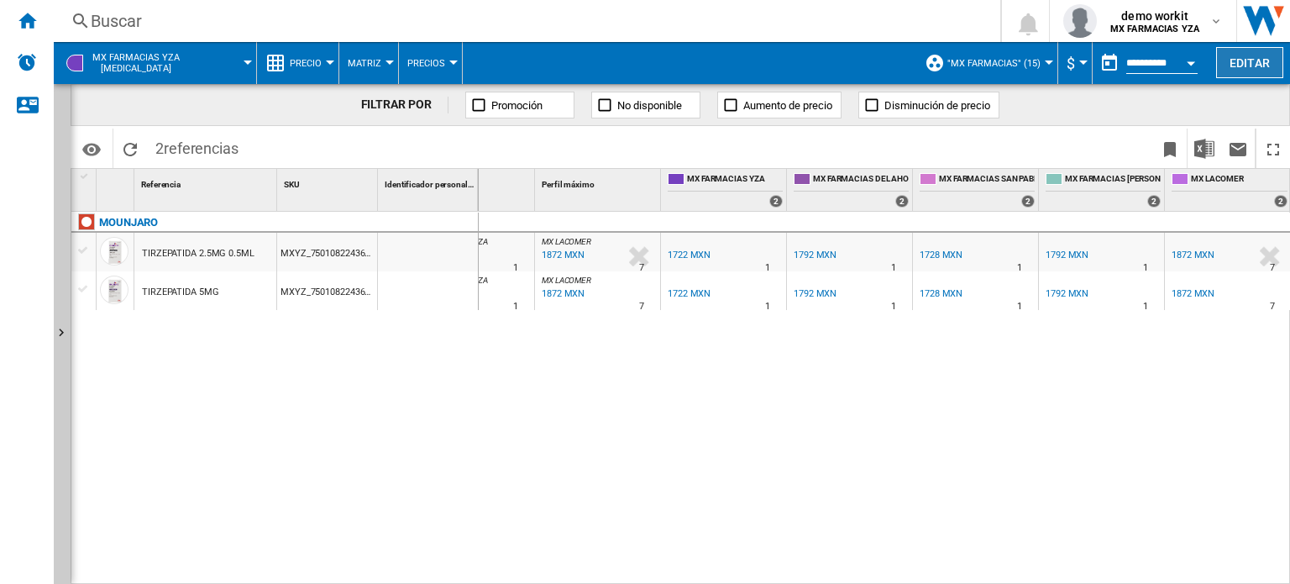
click at [1231, 56] on button "Editar" at bounding box center [1249, 62] width 67 height 31
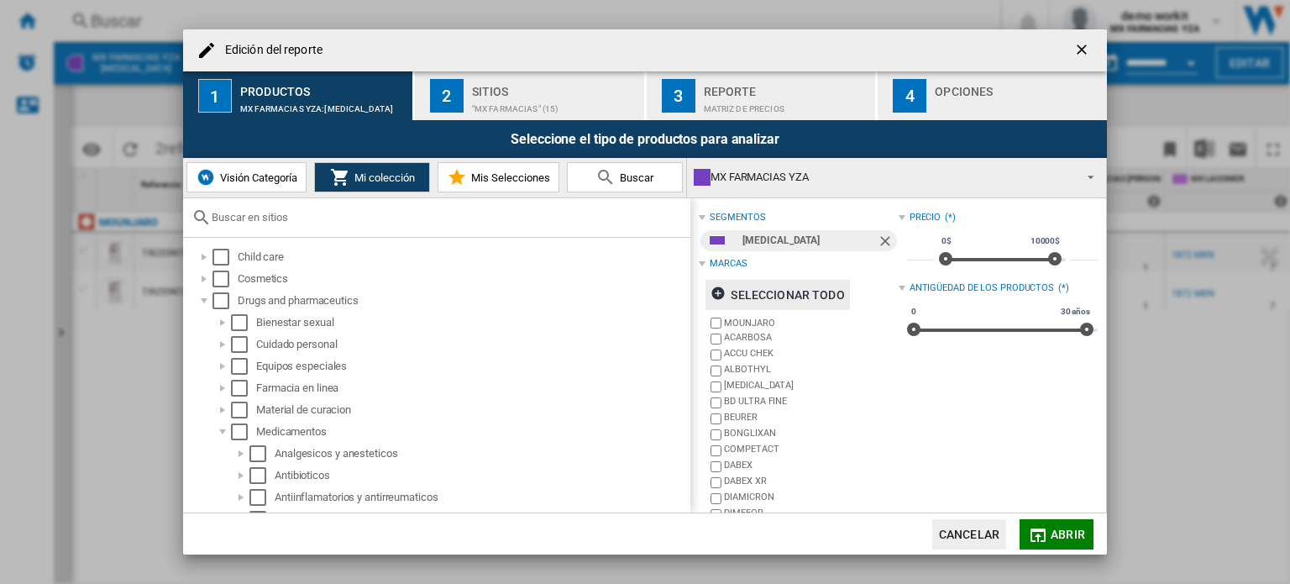
click at [727, 286] on ng-md-icon "Edición del ..." at bounding box center [720, 295] width 20 height 20
click at [1056, 525] on button "Abrir" at bounding box center [1056, 534] width 74 height 30
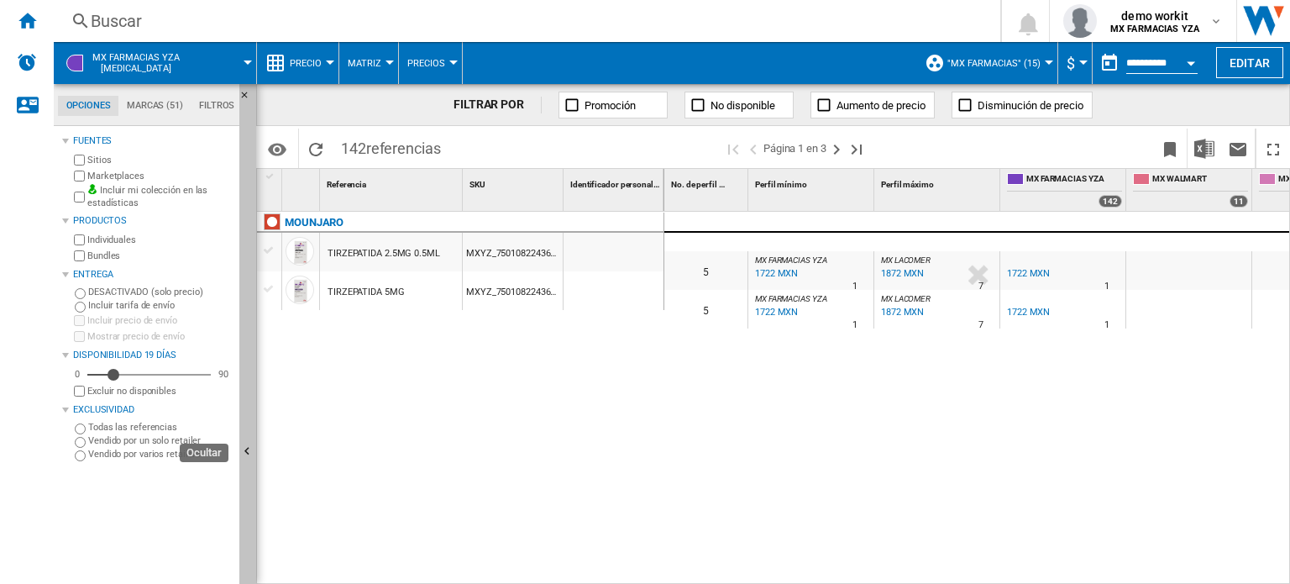
click at [247, 450] on ng-md-icon "Ocultar" at bounding box center [249, 453] width 20 height 20
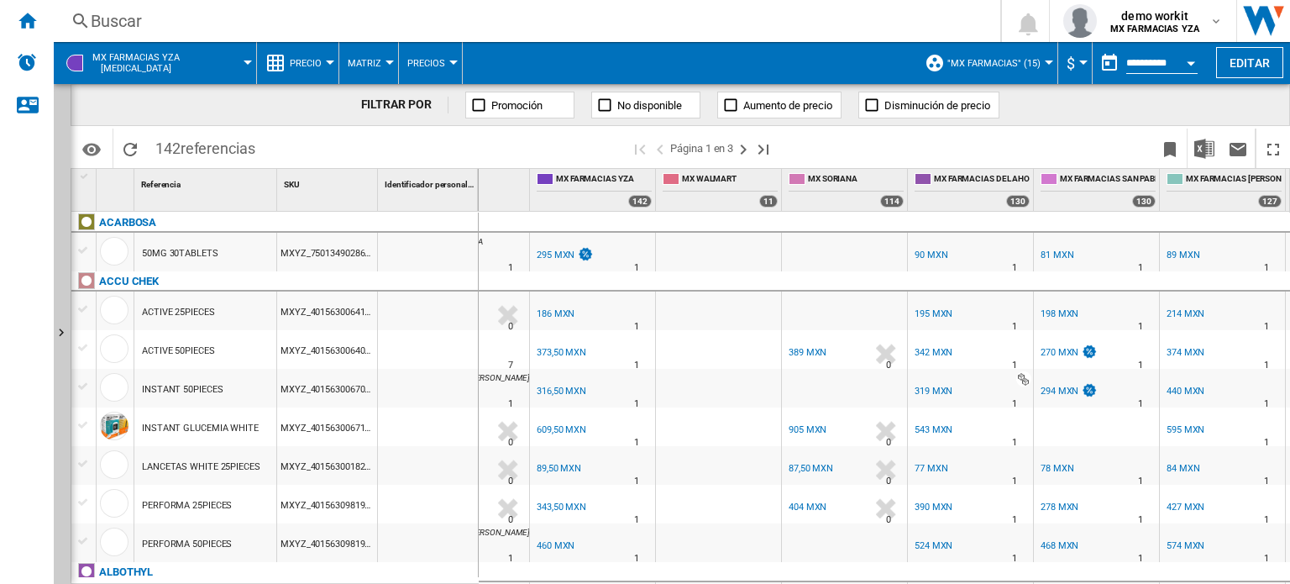
scroll to position [0, 345]
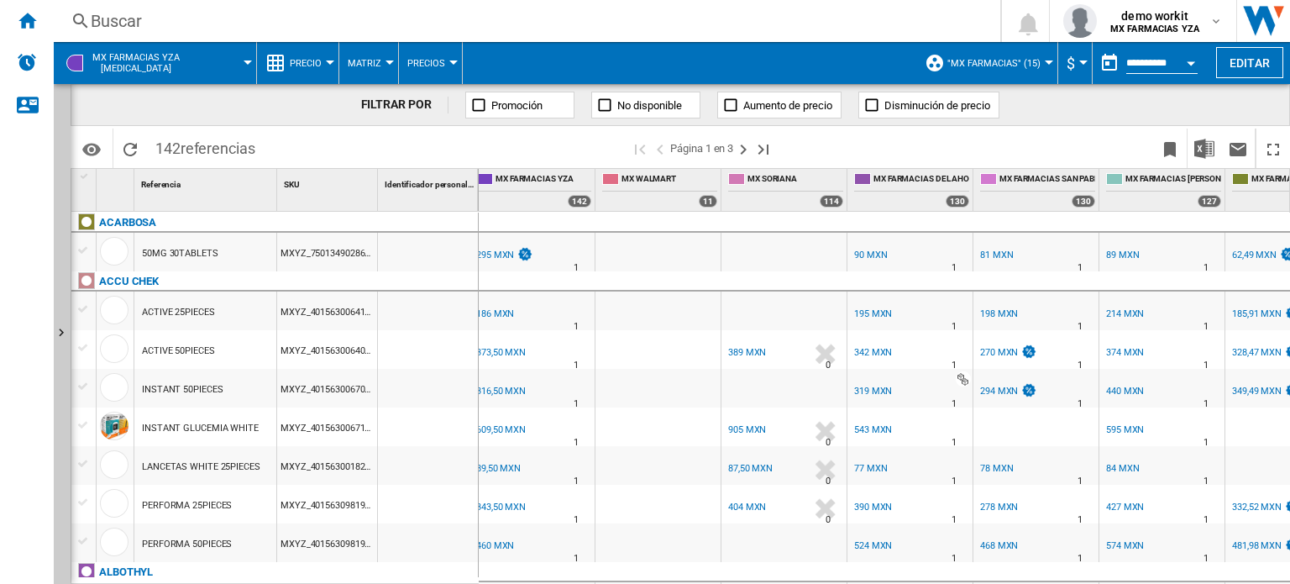
click at [878, 352] on div "342 MXN" at bounding box center [873, 352] width 38 height 11
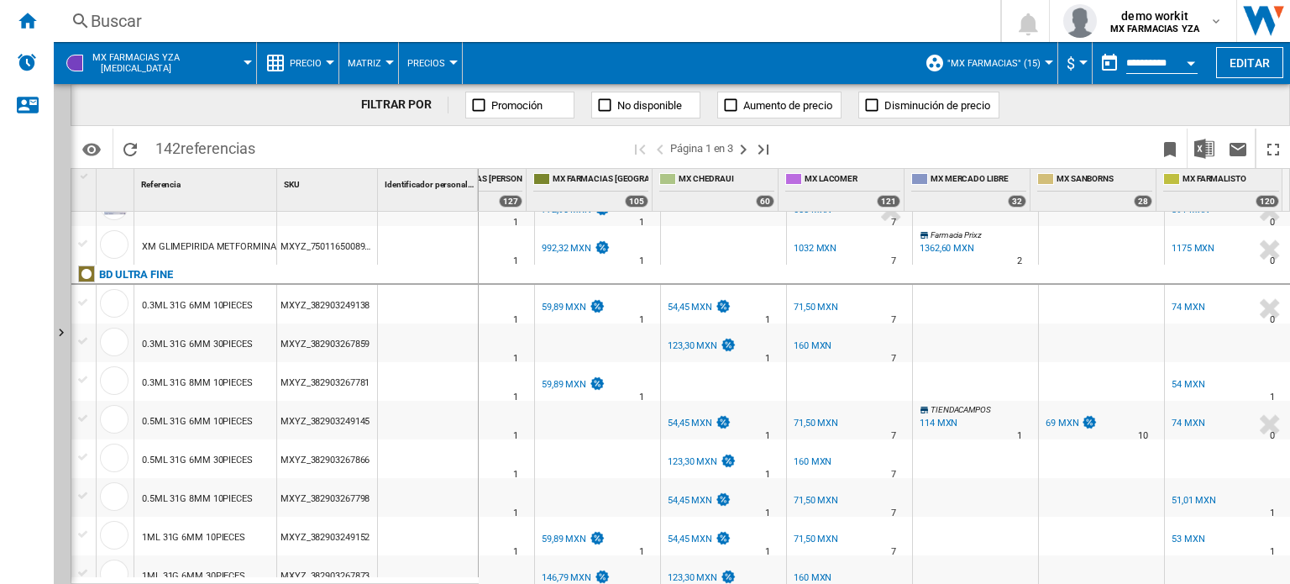
scroll to position [615, 0]
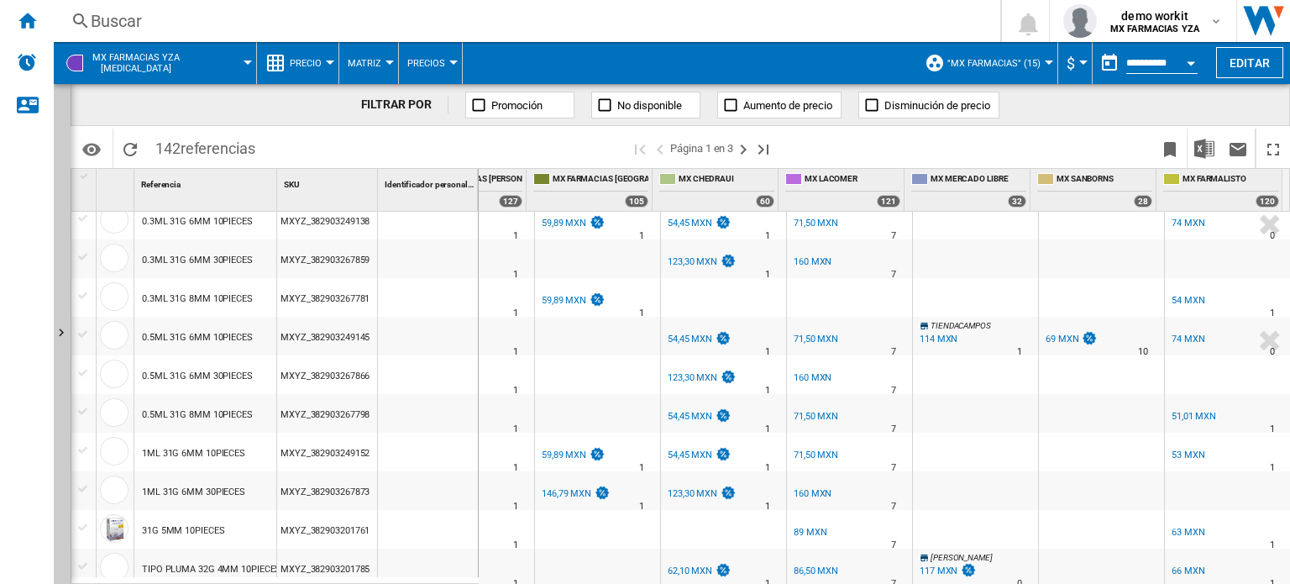
click at [328, 62] on div at bounding box center [330, 62] width 8 height 4
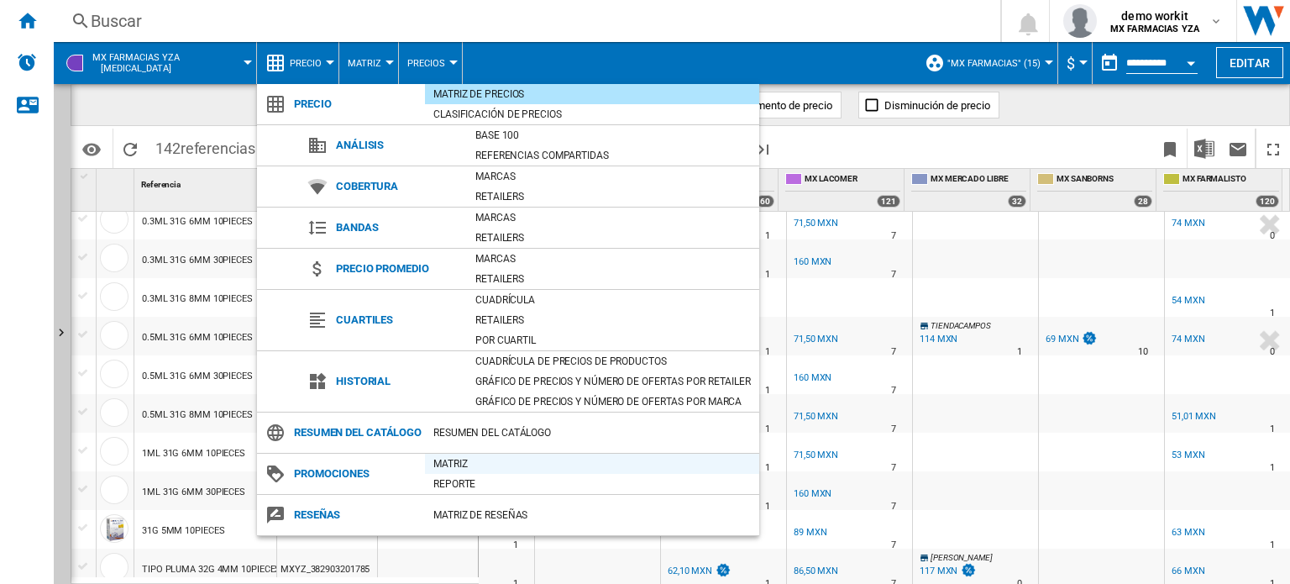
click at [459, 472] on div "Matriz" at bounding box center [592, 463] width 334 height 17
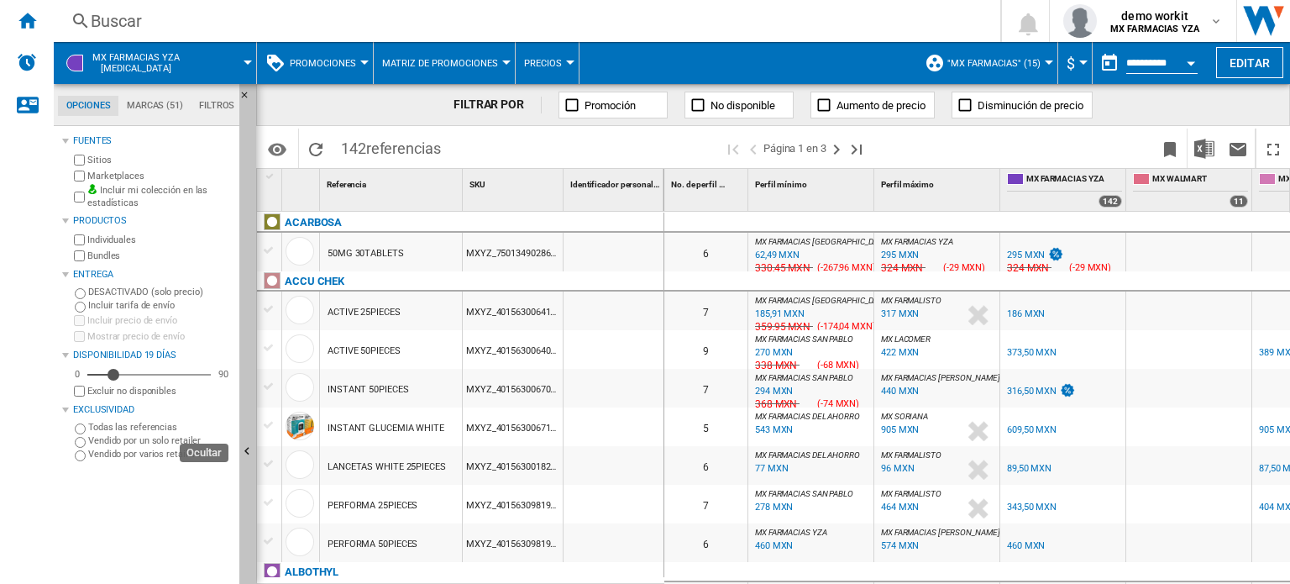
click at [247, 419] on button "Ocultar" at bounding box center [247, 452] width 17 height 736
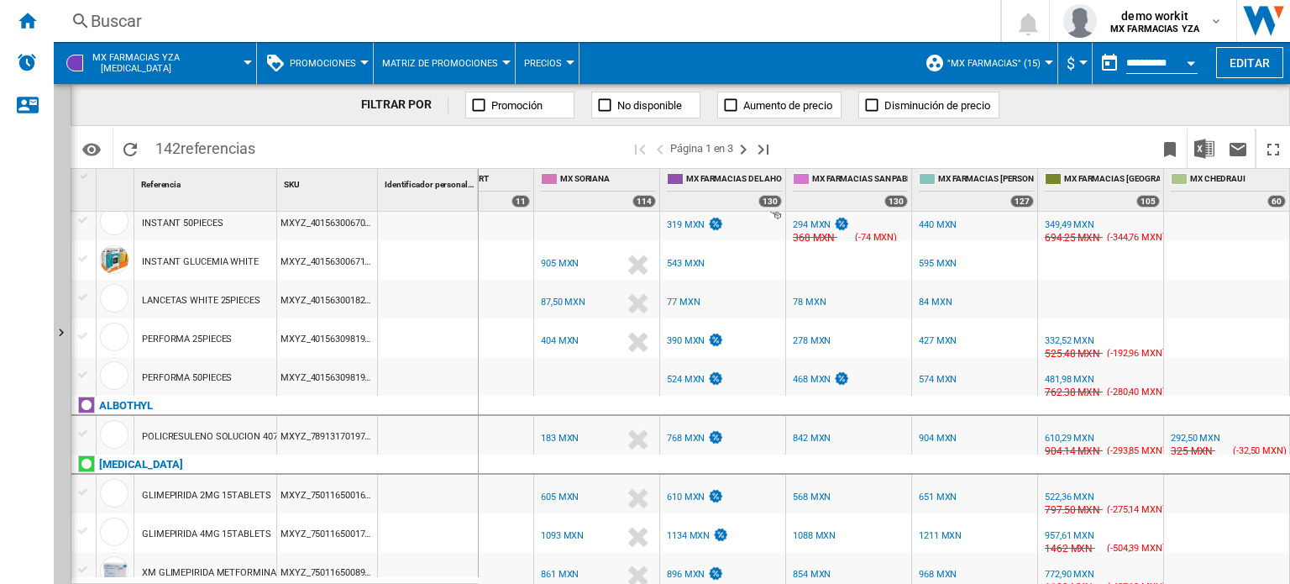
scroll to position [316, 0]
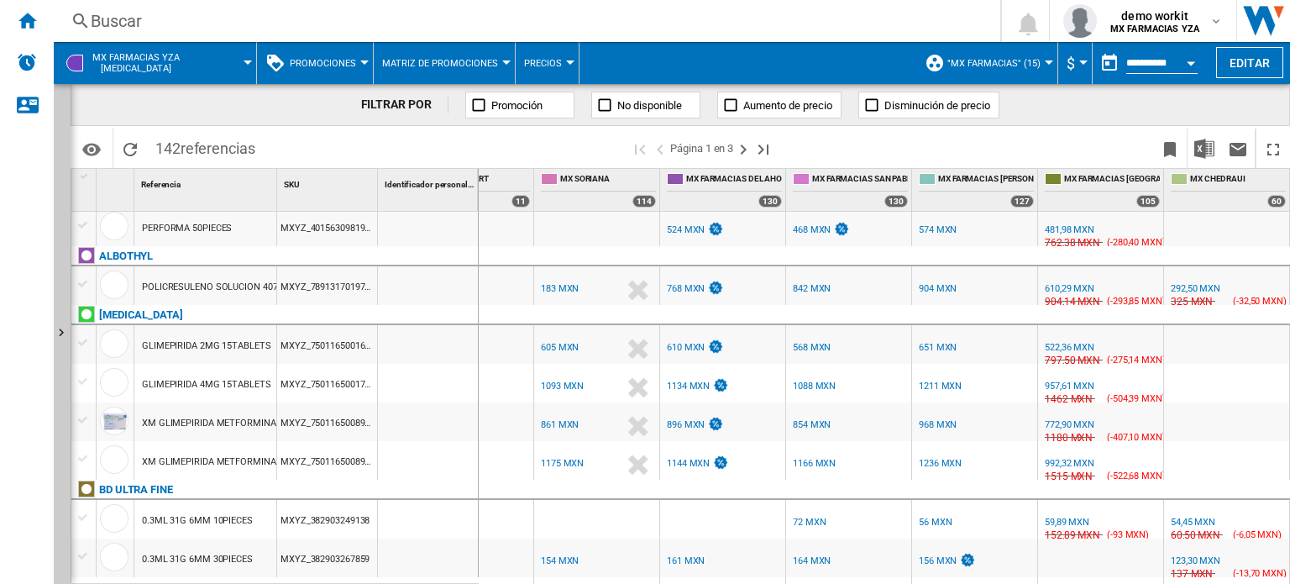
click at [360, 60] on div at bounding box center [364, 62] width 8 height 4
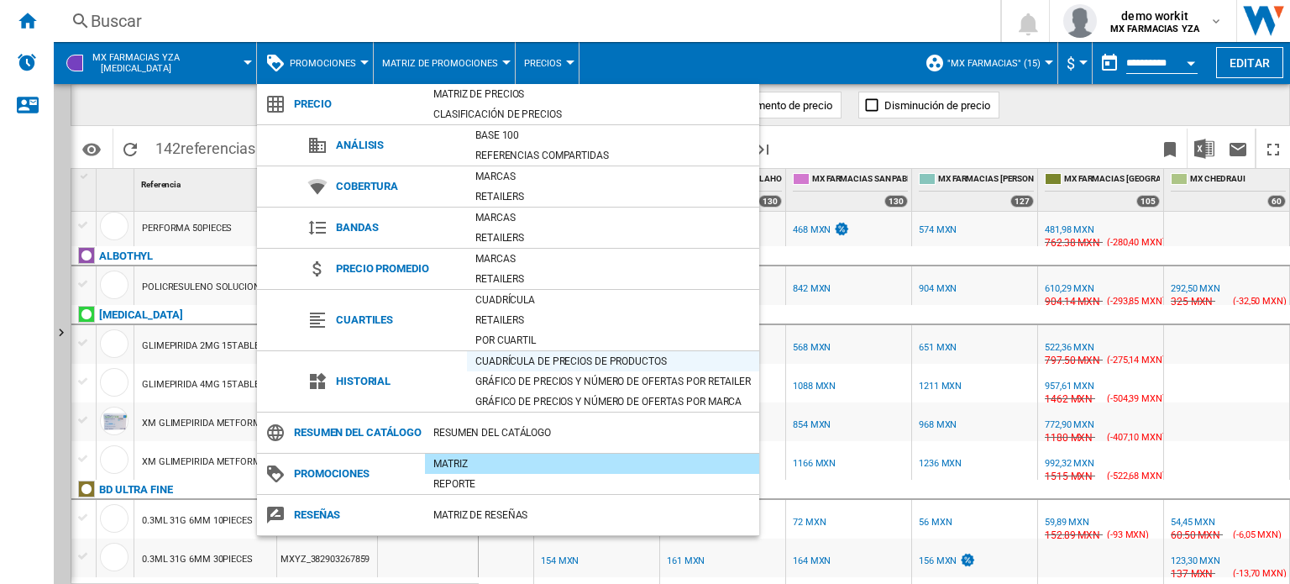
click at [504, 357] on div "Cuadrícula de precios de productos" at bounding box center [613, 361] width 292 height 17
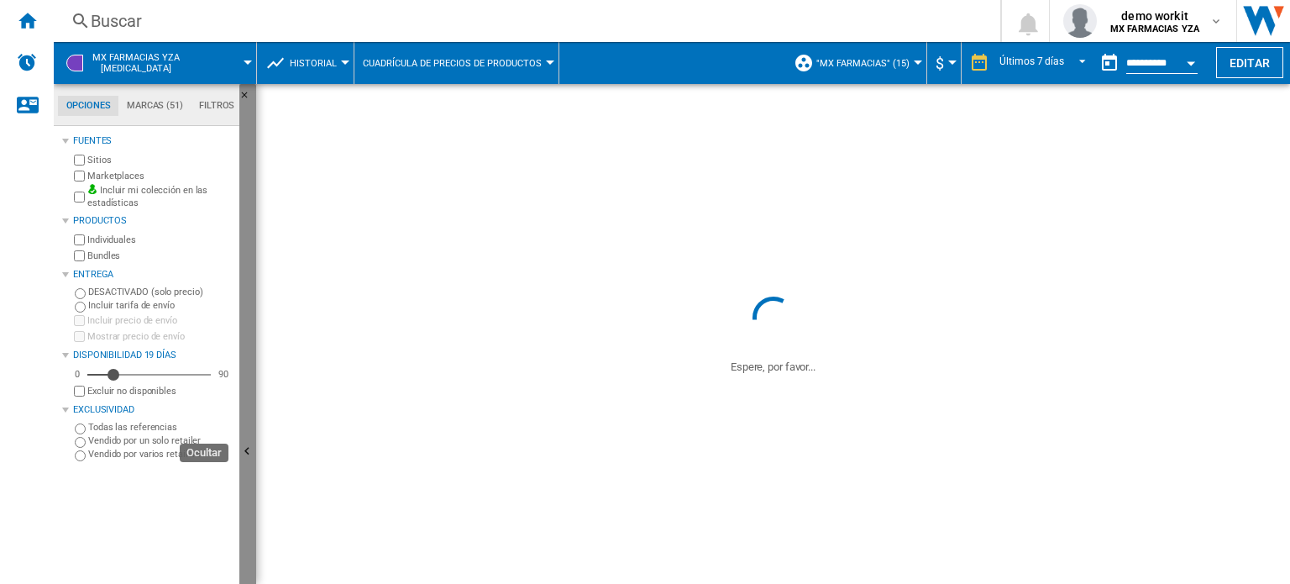
click at [249, 375] on button "Ocultar" at bounding box center [247, 452] width 17 height 736
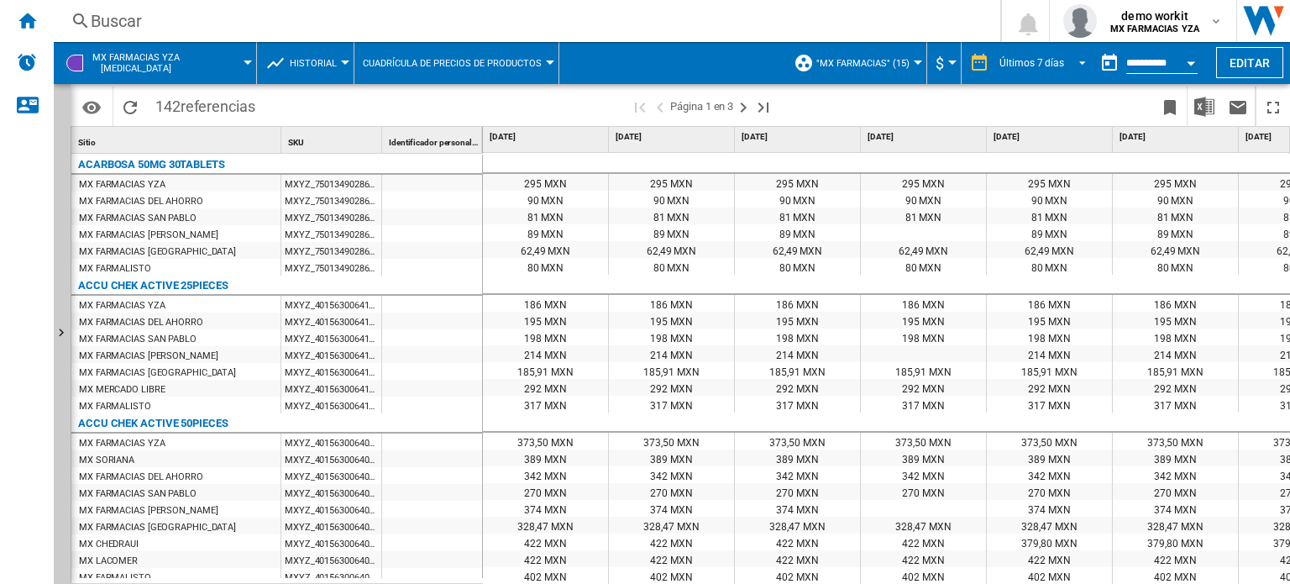
click at [1077, 63] on span "REPORTS.WIZARD.STEPS.REPORT.STEPS.REPORT_OPTIONS.PERIOD: Últimos 7 días" at bounding box center [1077, 61] width 20 height 15
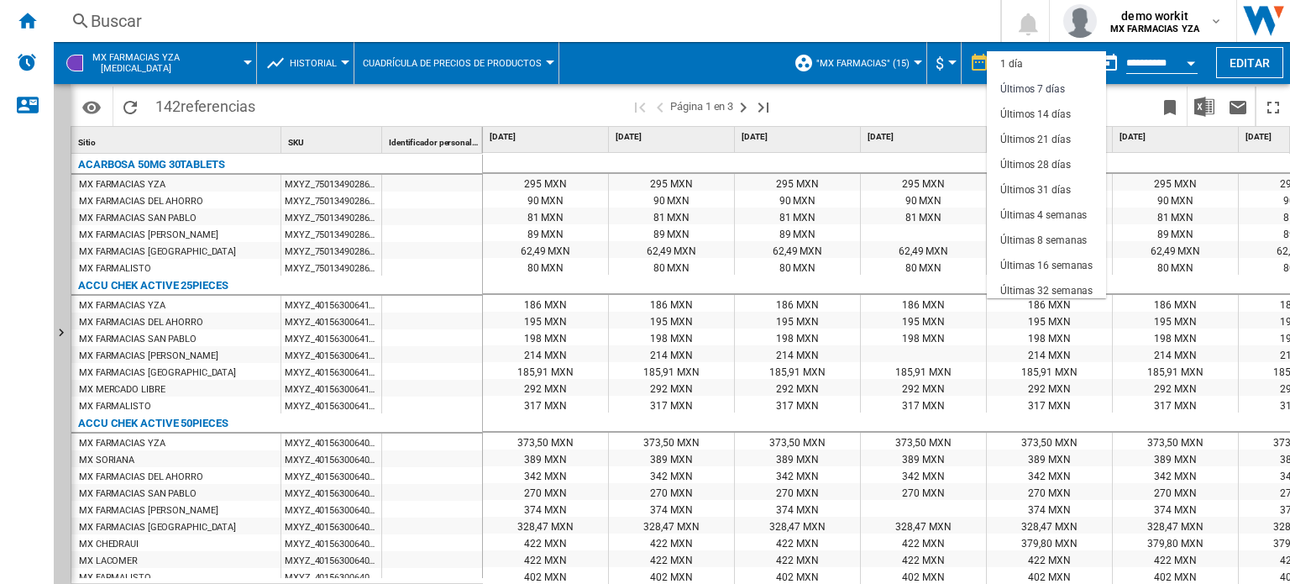
click at [955, 113] on md-backdrop at bounding box center [645, 292] width 1290 height 584
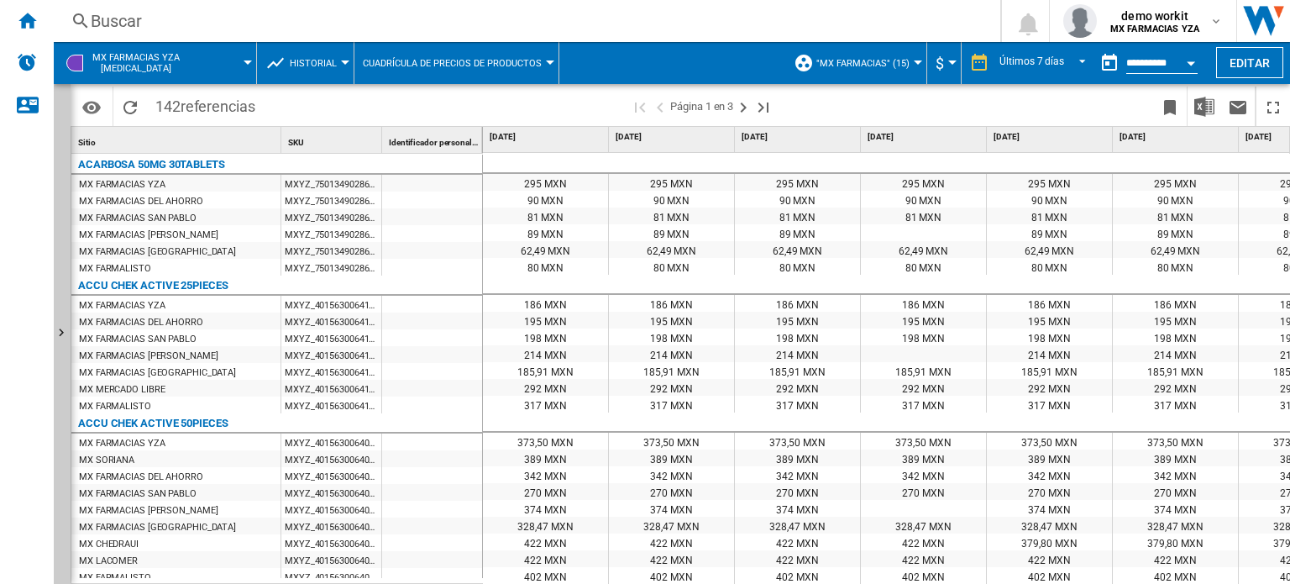
click at [1196, 55] on button "Open calendar" at bounding box center [1190, 60] width 30 height 30
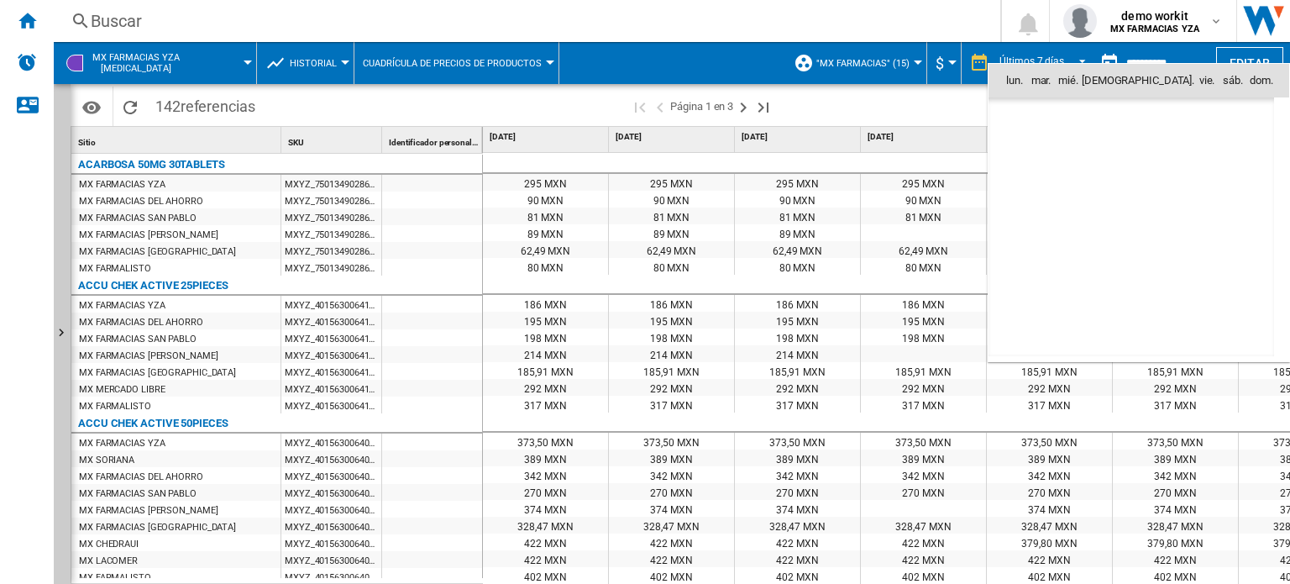
scroll to position [8009, 0]
click at [936, 116] on div at bounding box center [645, 292] width 1290 height 584
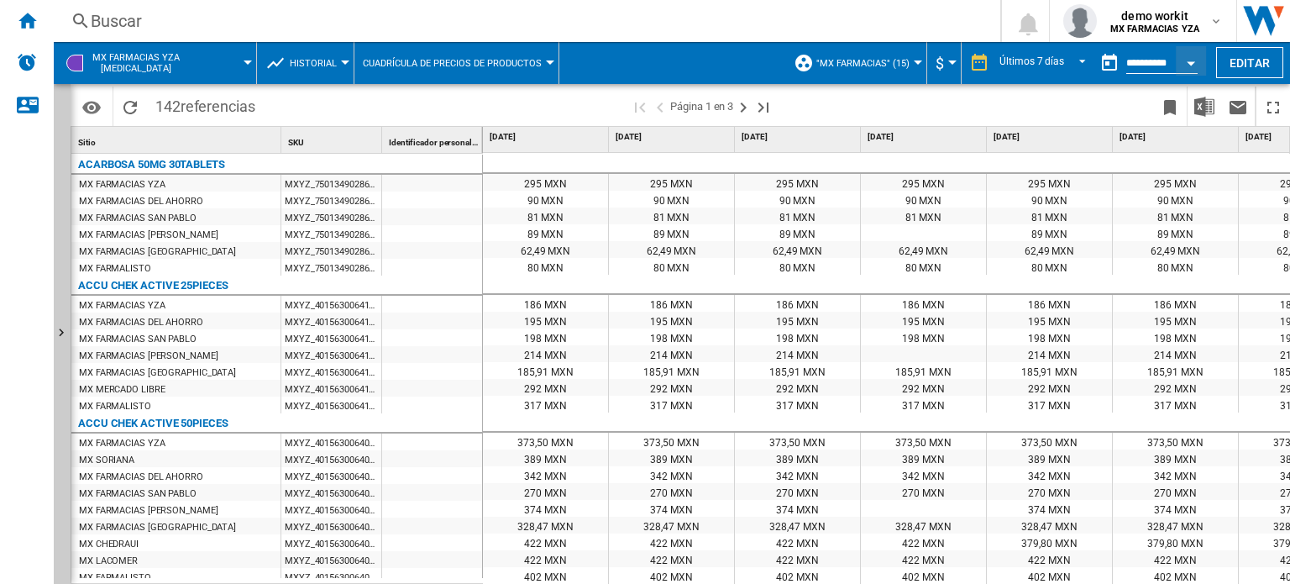
click at [344, 61] on div at bounding box center [345, 62] width 8 height 4
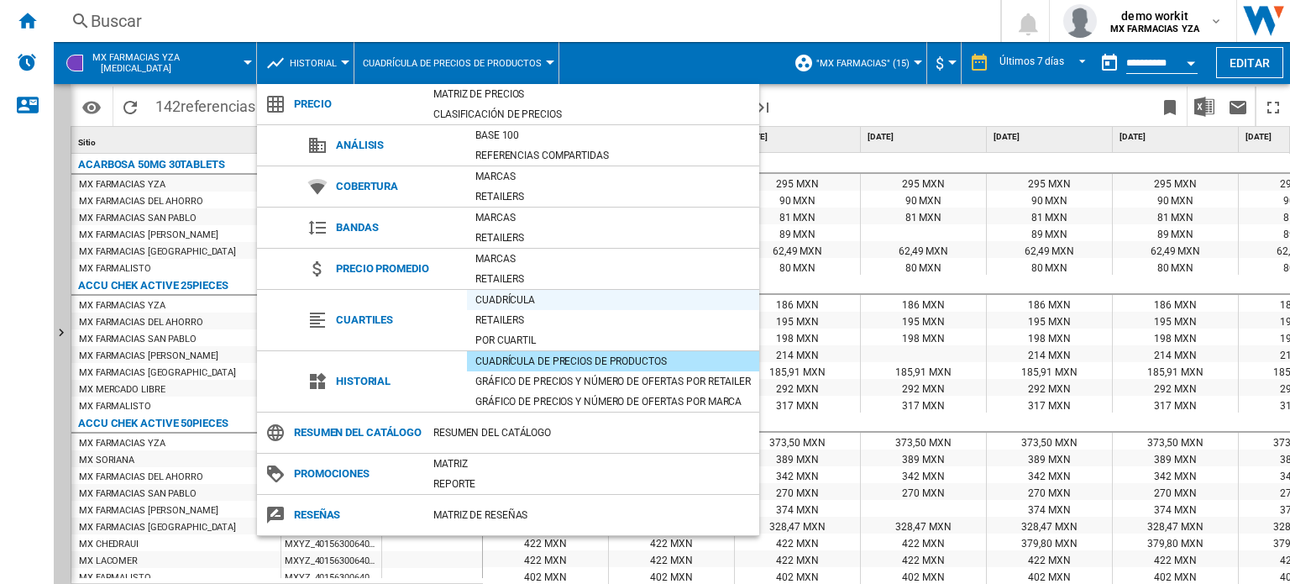
click at [514, 293] on div "Cuadrícula" at bounding box center [613, 299] width 292 height 17
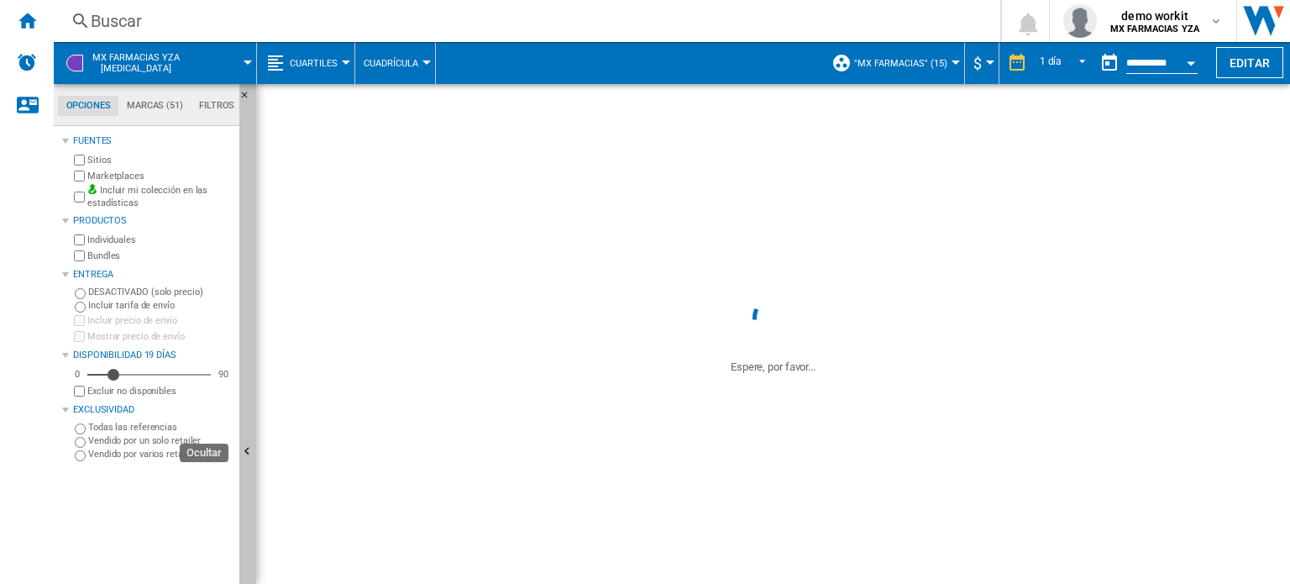
click at [245, 379] on button "Ocultar" at bounding box center [247, 452] width 17 height 736
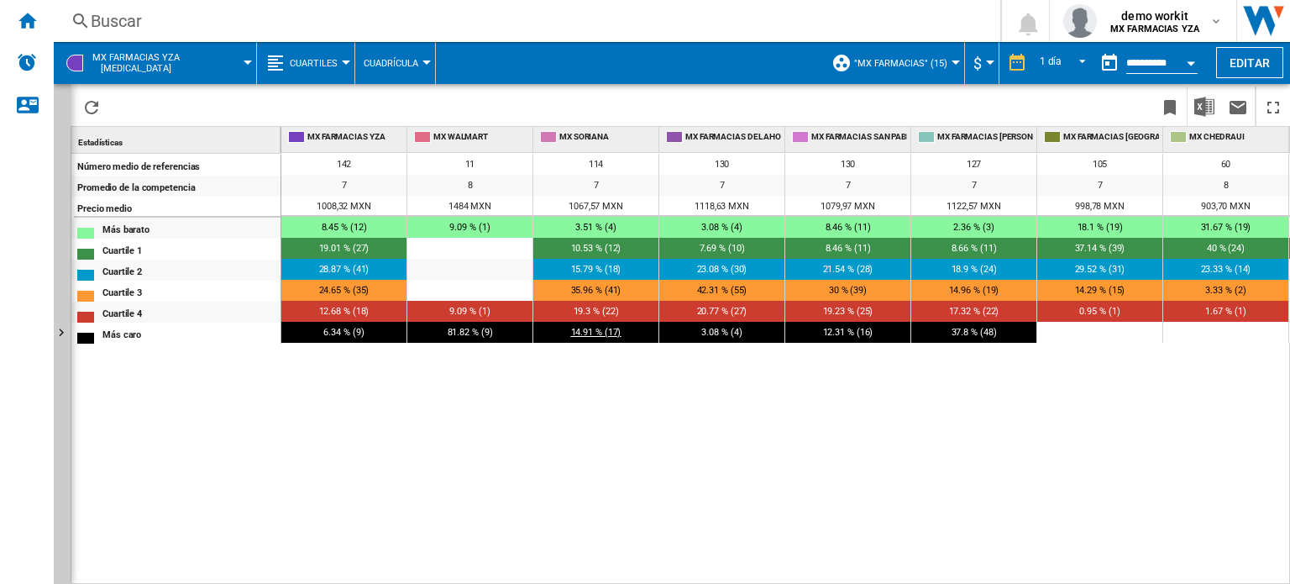
click at [606, 334] on span "14.91 % (17)" at bounding box center [596, 332] width 50 height 11
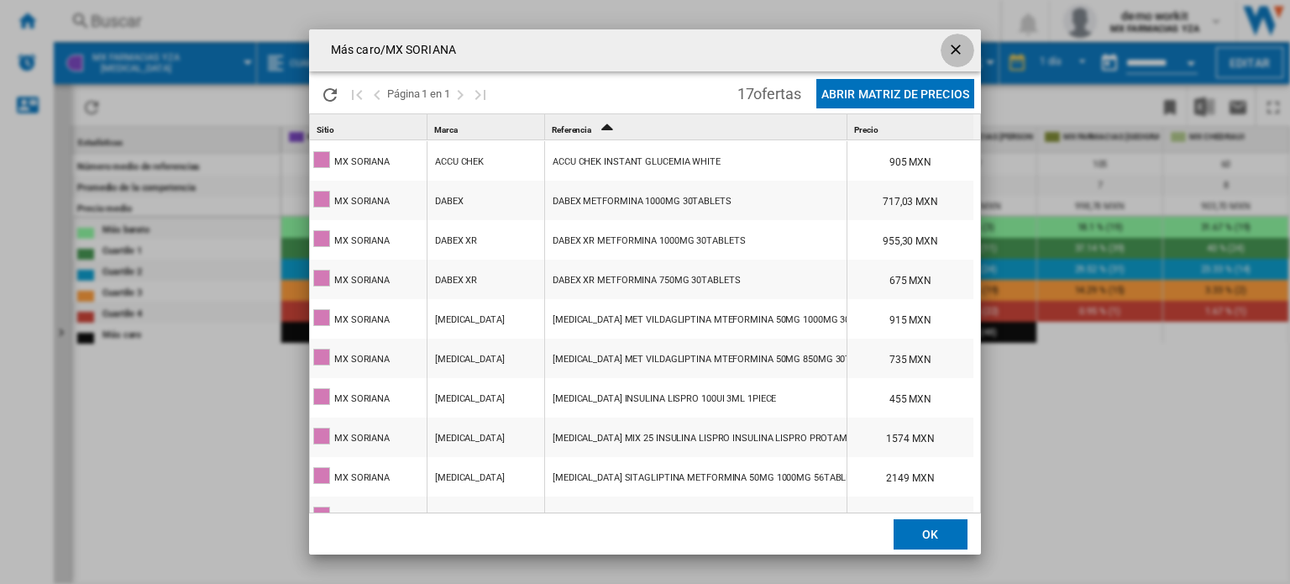
click at [957, 53] on ng-md-icon "getI18NText('BUTTONS.CLOSE_DIALOG')" at bounding box center [957, 51] width 20 height 20
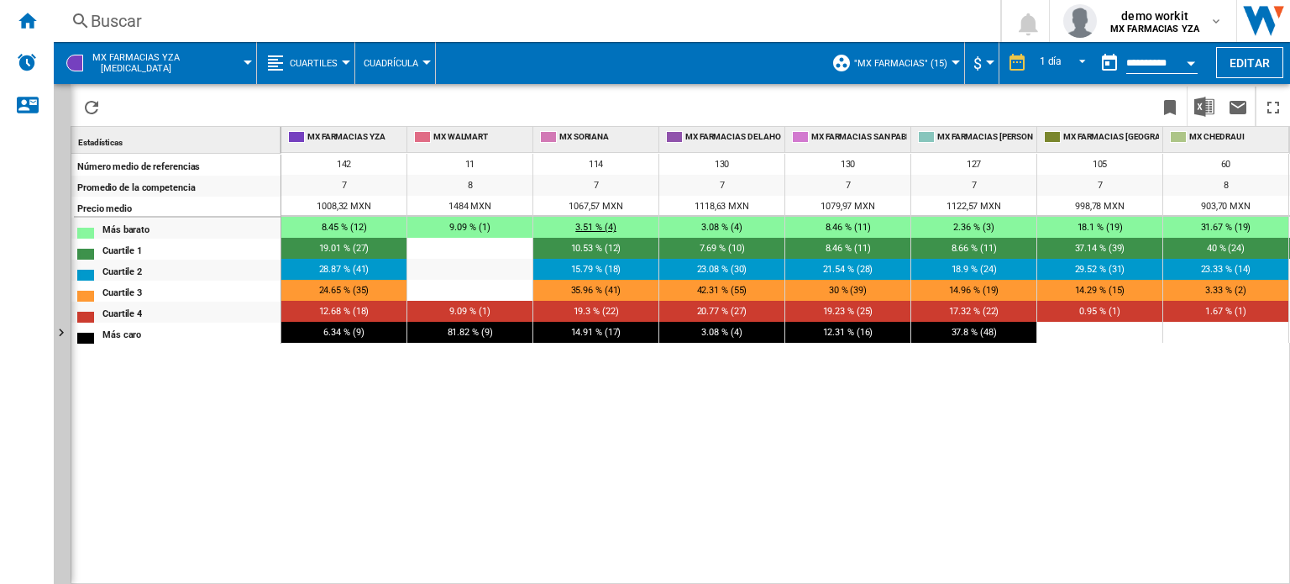
click at [601, 224] on span "3.51 % (4)" at bounding box center [595, 227] width 40 height 11
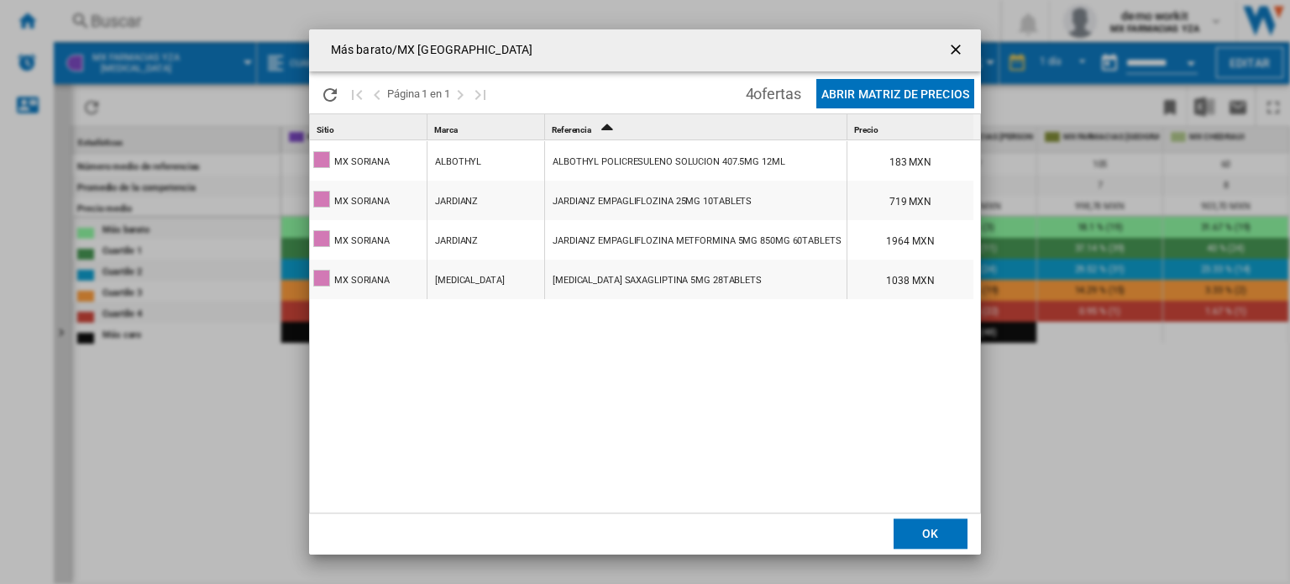
click at [917, 87] on button "Abrir Matriz de precios" at bounding box center [895, 93] width 158 height 29
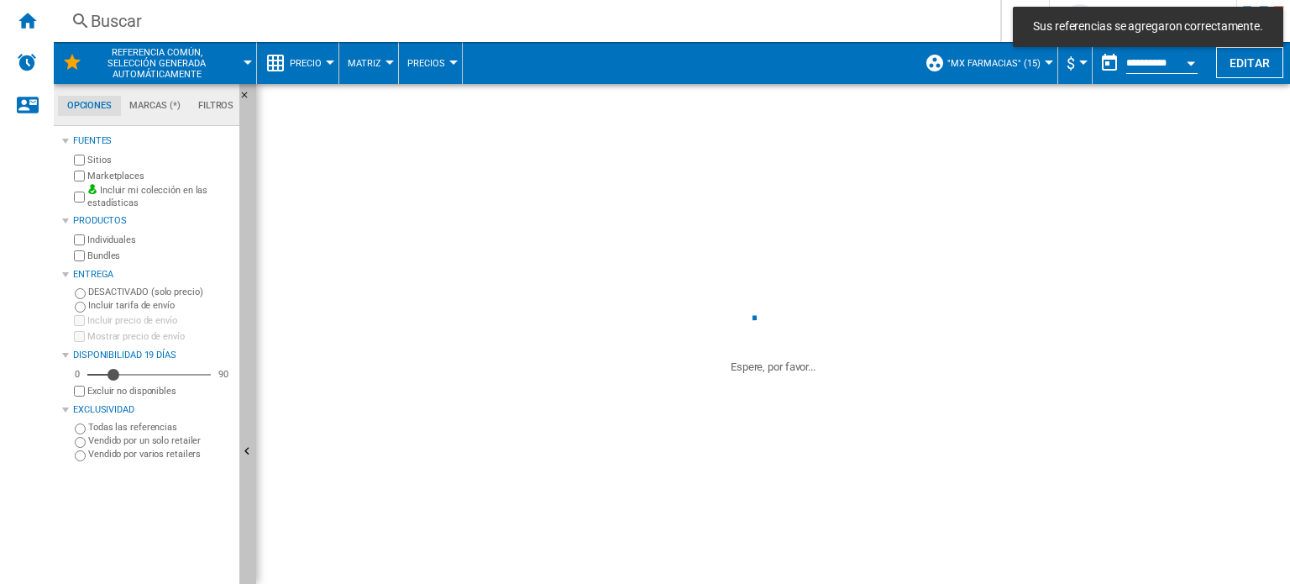
click at [246, 444] on ng-md-icon "Ocultar" at bounding box center [249, 453] width 20 height 20
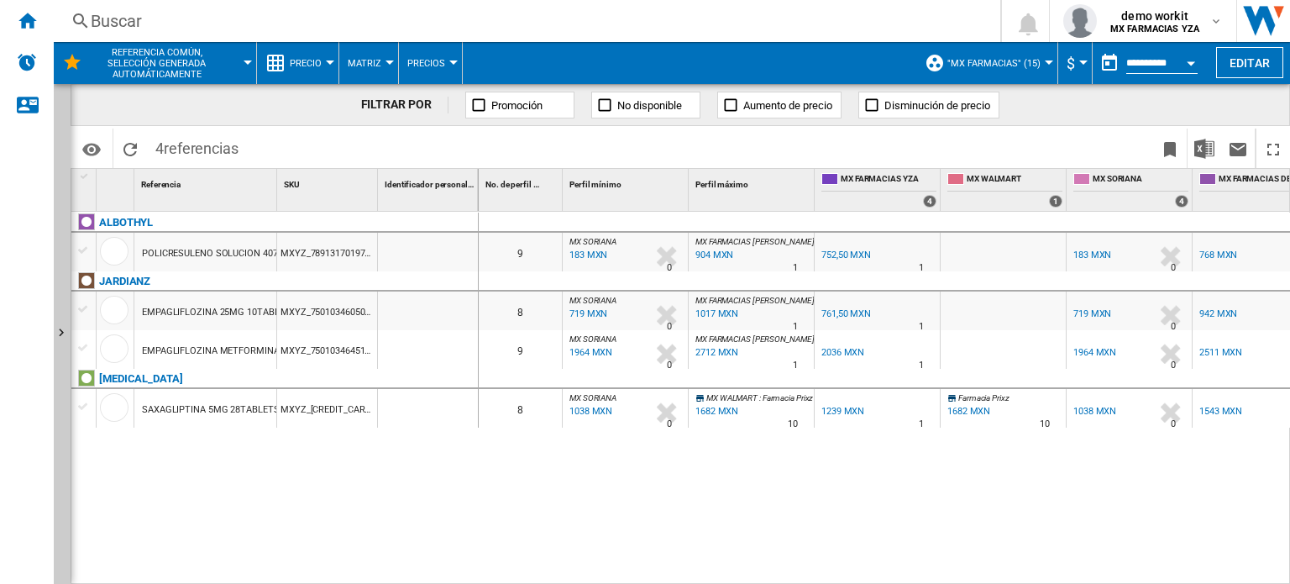
click at [322, 60] on button "Precio" at bounding box center [310, 63] width 40 height 42
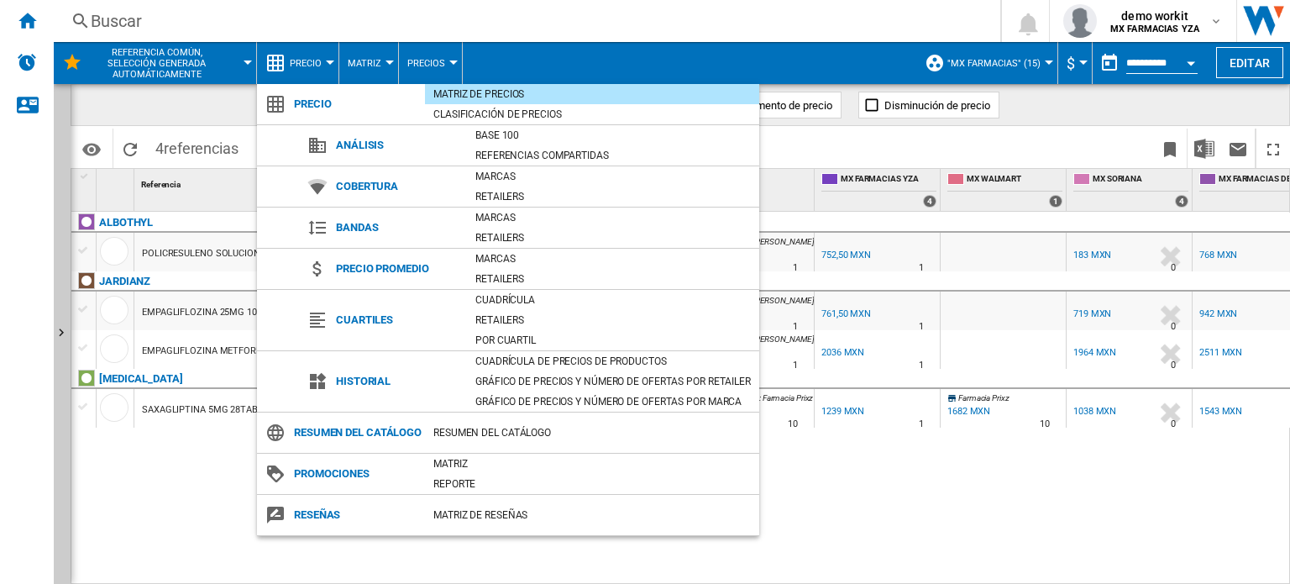
click at [956, 501] on md-backdrop at bounding box center [645, 292] width 1290 height 584
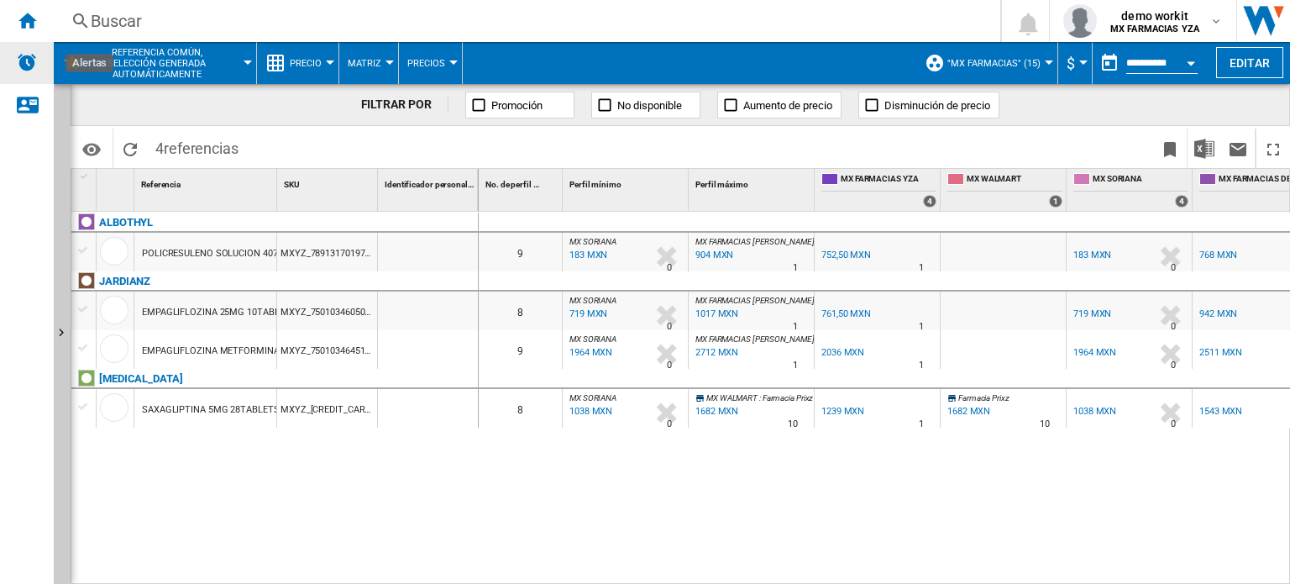
click at [20, 60] on img "Alertas" at bounding box center [27, 62] width 20 height 20
